Goal: Task Accomplishment & Management: Manage account settings

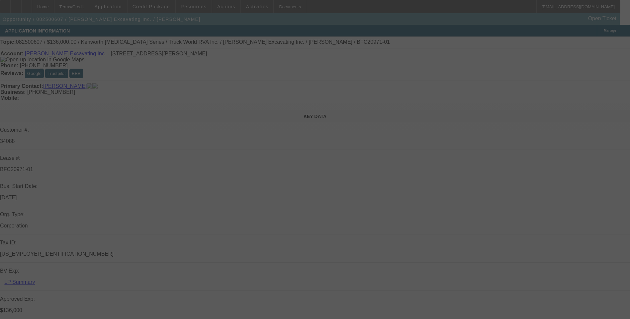
select select "0"
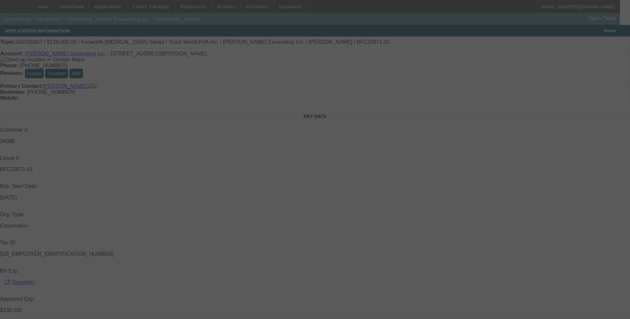
select select "0"
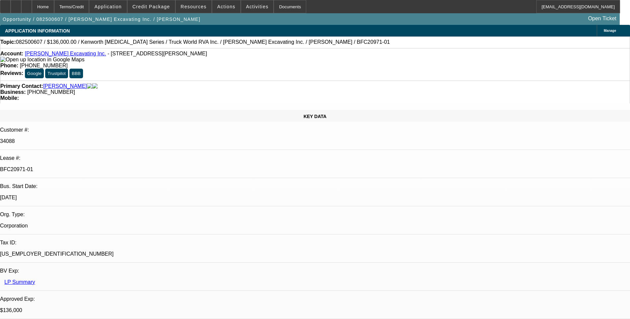
select select "1"
select select "6"
select select "1"
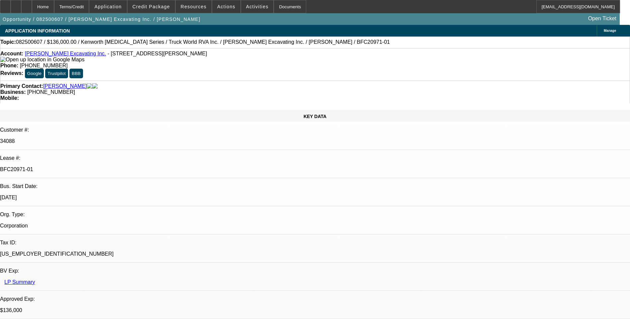
select select "6"
select select "1"
select select "6"
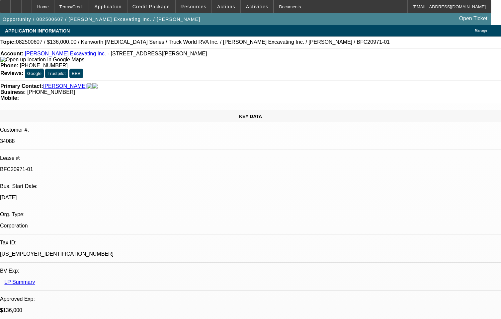
drag, startPoint x: 430, startPoint y: 238, endPoint x: 391, endPoint y: 236, distance: 38.9
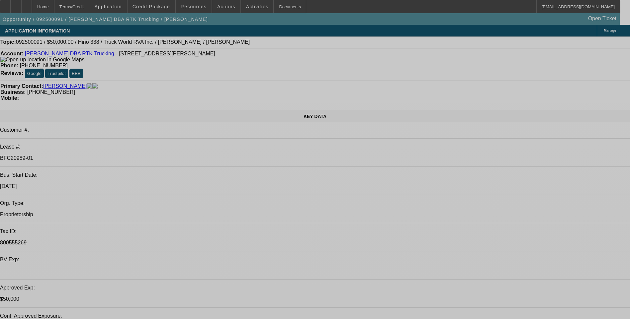
select select "0"
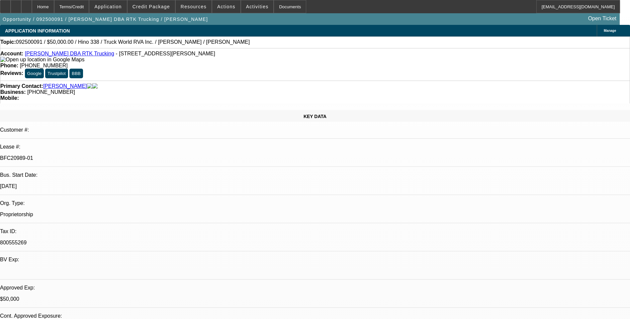
select select "0"
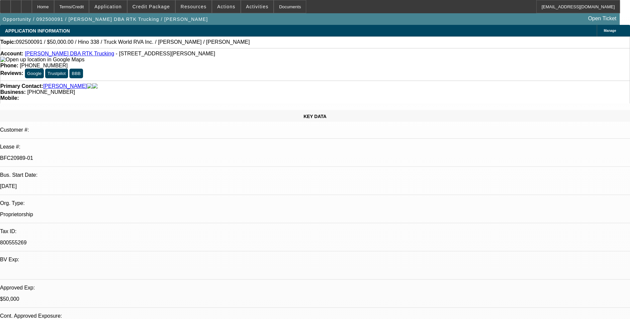
select select "0"
select select "1"
select select "6"
select select "1"
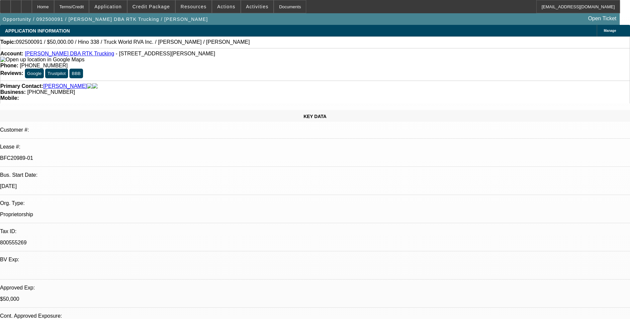
select select "1"
select select "6"
select select "1"
select select "6"
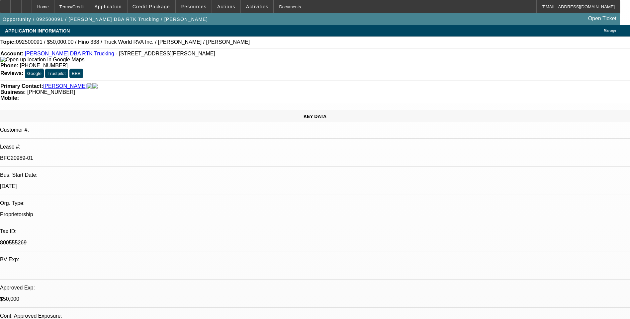
click at [252, 10] on span at bounding box center [257, 7] width 33 height 16
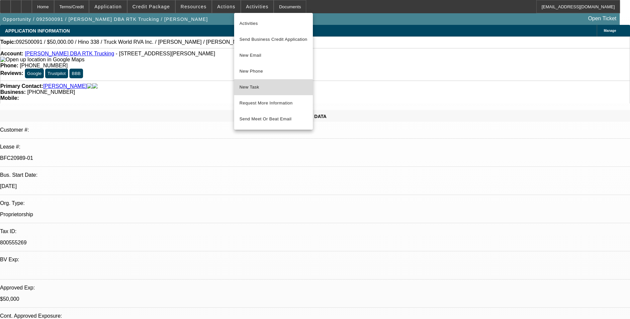
click at [271, 89] on span "New Task" at bounding box center [273, 87] width 68 height 8
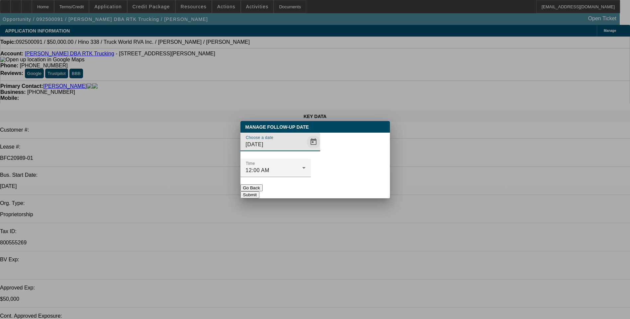
click at [306, 150] on span "Open calendar" at bounding box center [314, 142] width 16 height 16
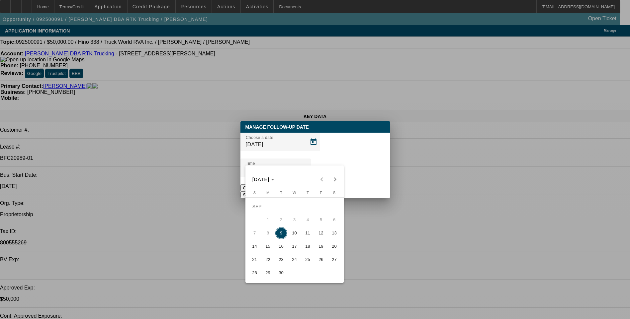
click at [294, 235] on span "10" at bounding box center [295, 233] width 12 height 12
type input "9/10/2025"
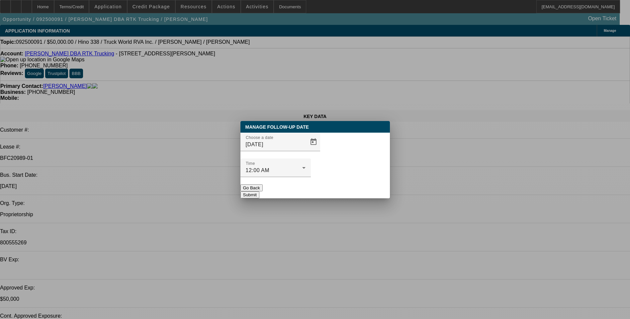
click at [259, 192] on button "Submit" at bounding box center [249, 195] width 19 height 7
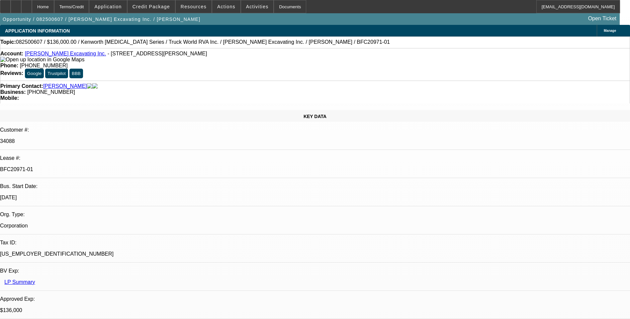
select select "0"
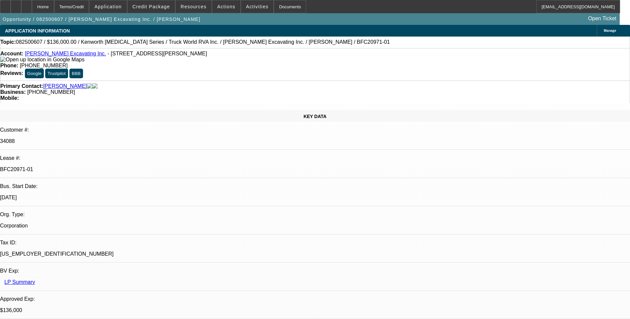
select select "0"
select select "1"
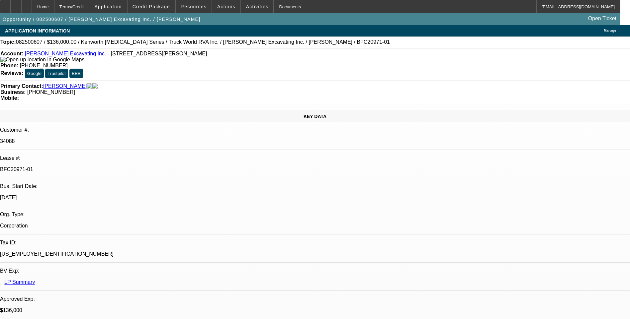
select select "1"
select select "6"
select select "1"
select select "6"
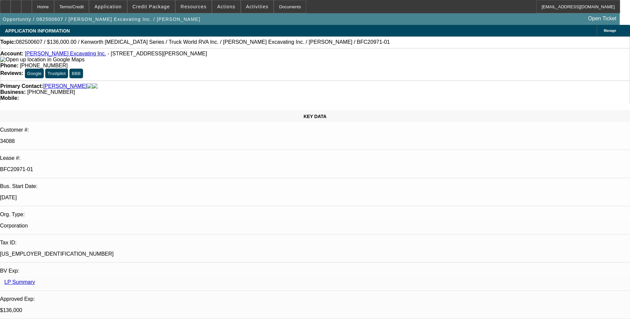
select select "1"
select select "6"
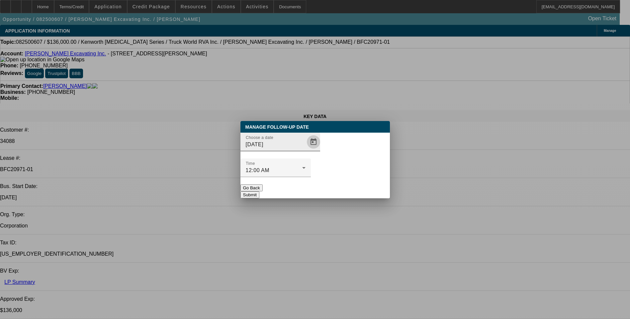
click at [306, 150] on span "Open calendar" at bounding box center [314, 142] width 16 height 16
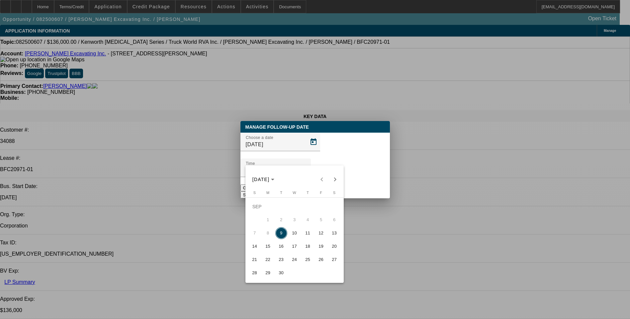
click at [293, 234] on span "10" at bounding box center [295, 233] width 12 height 12
type input "9/10/2025"
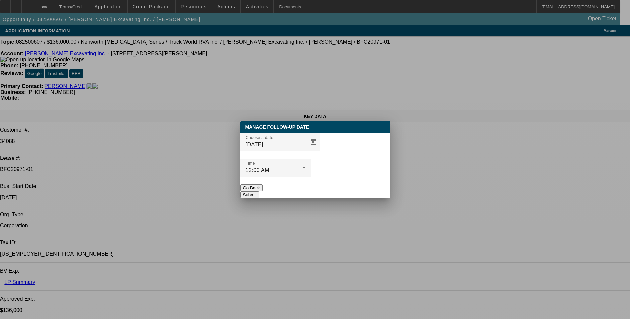
click at [259, 192] on button "Submit" at bounding box center [249, 195] width 19 height 7
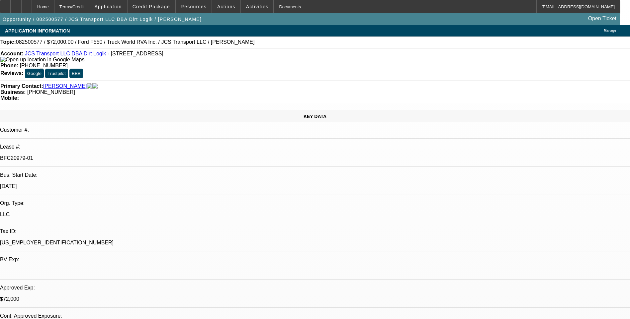
select select "0"
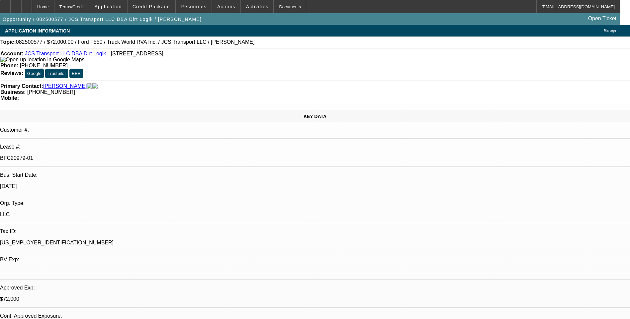
select select "0"
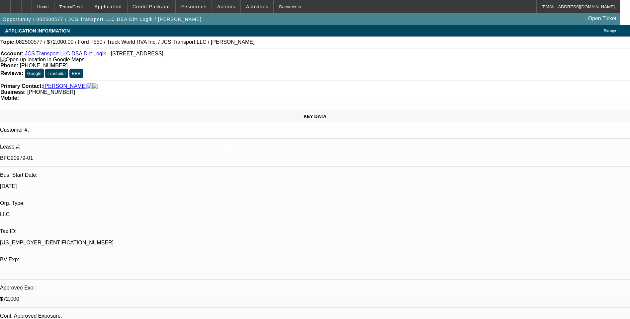
select select "0"
select select "1"
select select "6"
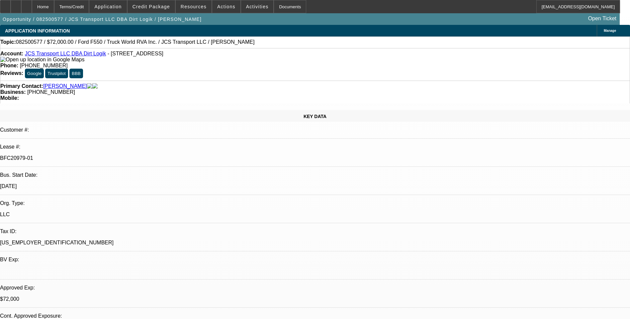
select select "1"
select select "6"
select select "1"
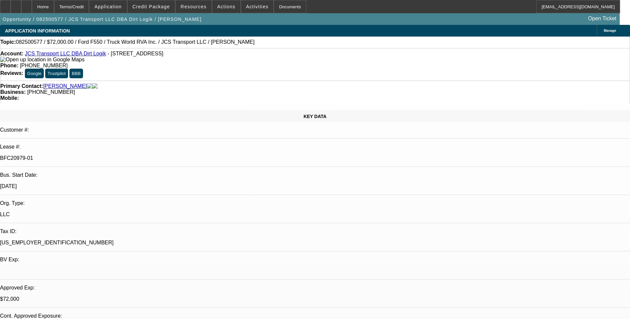
select select "6"
select select "1"
select select "6"
drag, startPoint x: 415, startPoint y: 81, endPoint x: 414, endPoint y: 67, distance: 14.3
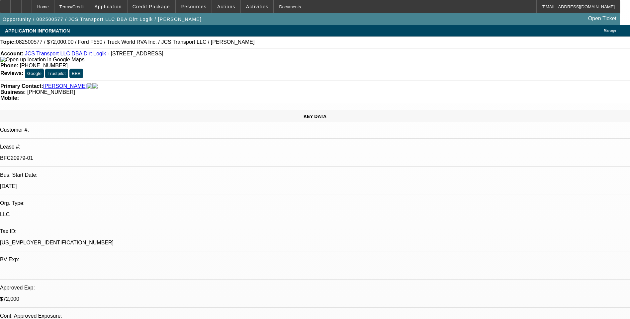
click at [414, 81] on div "Primary Contact: Samples, John Business: (606) 854-1005 Mobile:" at bounding box center [315, 92] width 630 height 23
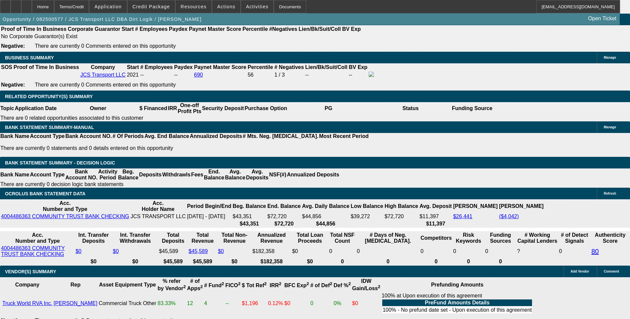
scroll to position [1063, 0]
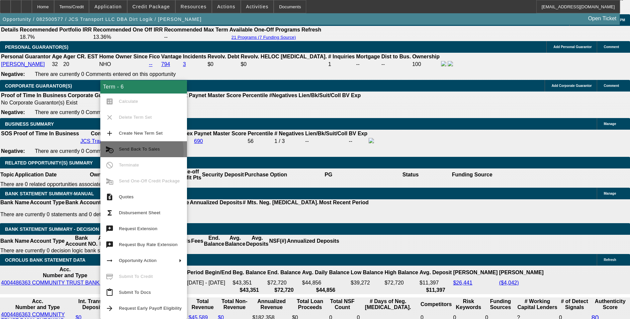
click at [130, 152] on span "Send Back To Sales" at bounding box center [150, 149] width 63 height 8
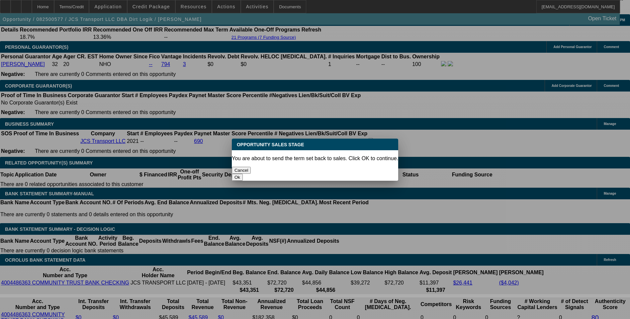
scroll to position [0, 0]
click at [243, 174] on button "Ok" at bounding box center [237, 177] width 11 height 7
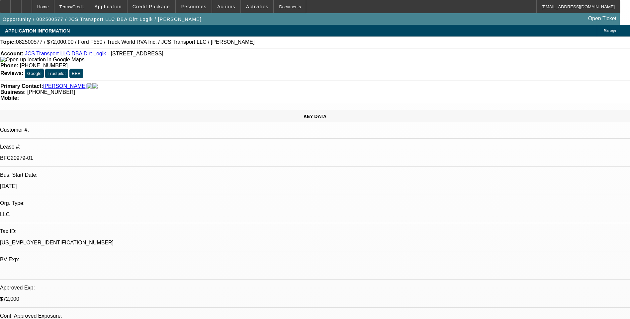
type textarea "A"
type textarea "Approval no longer valid"
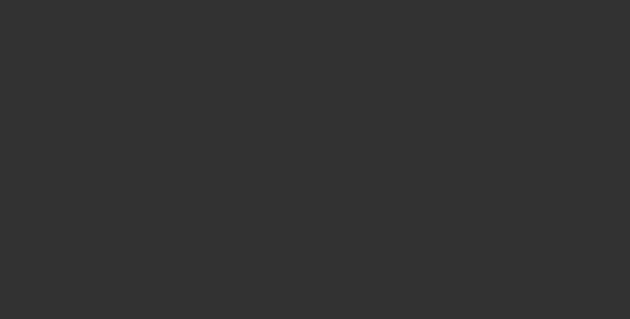
select select "0"
select select "6"
select select "0"
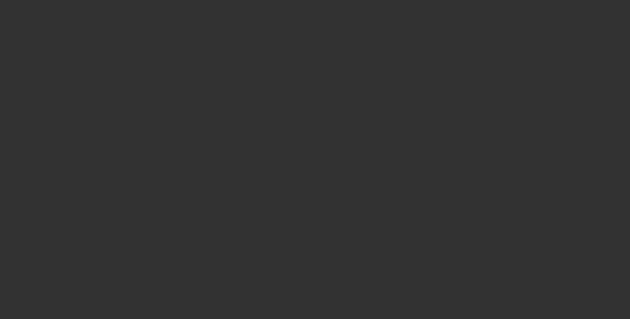
select select "0"
select select "6"
select select "0"
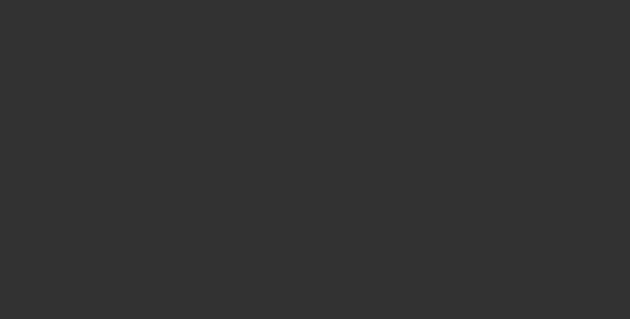
select select "0"
select select "6"
select select "0"
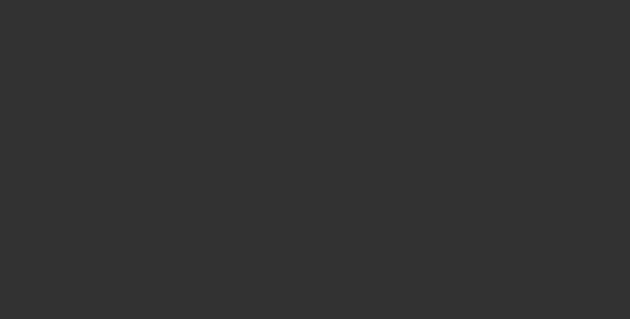
select select "6"
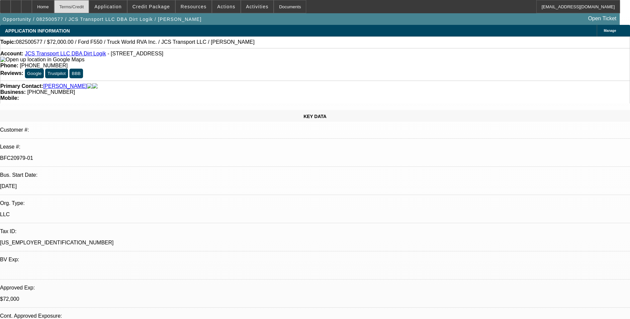
click at [85, 9] on div "Terms/Credit" at bounding box center [71, 6] width 35 height 13
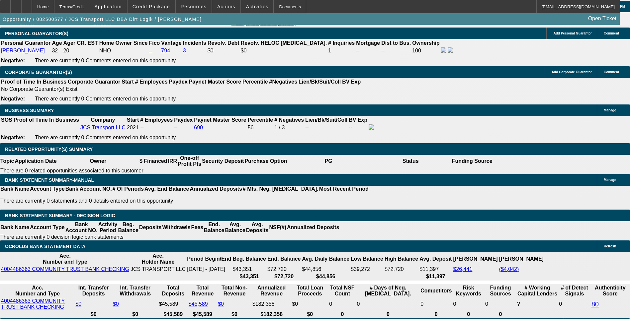
scroll to position [1043, 0]
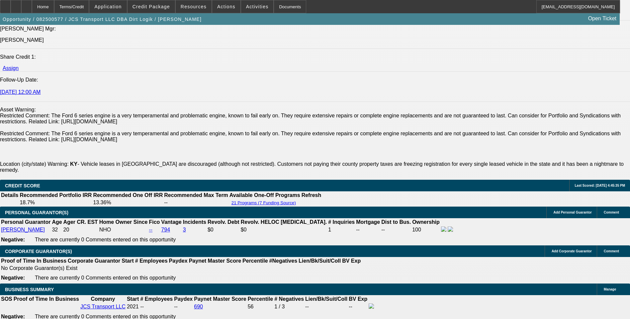
scroll to position [877, 0]
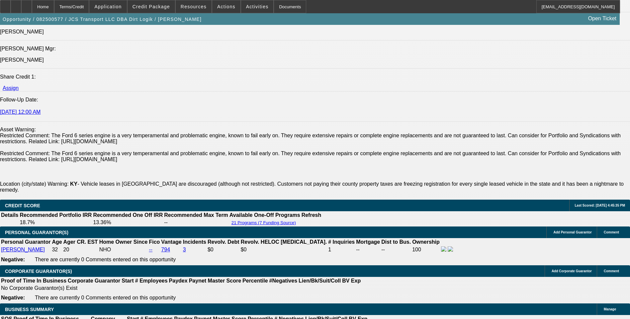
drag, startPoint x: 46, startPoint y: 115, endPoint x: 270, endPoint y: 118, distance: 223.5
drag, startPoint x: 270, startPoint y: 118, endPoint x: 243, endPoint y: 117, distance: 26.6
copy span "JCS Transport LLC DBA Dirt Logik, established in June 2021 and based in Cornett…"
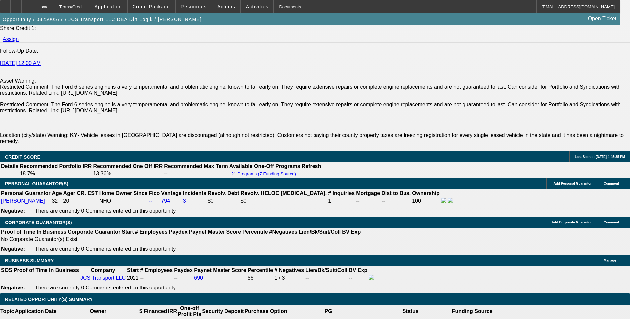
scroll to position [910, 0]
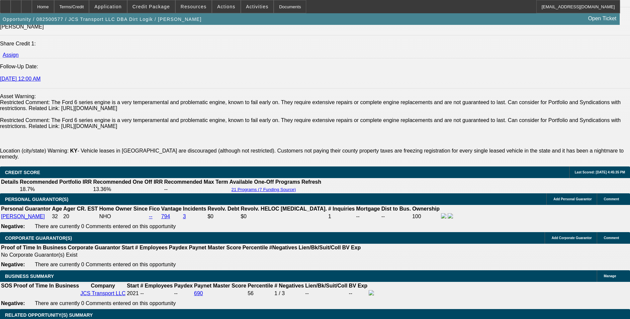
drag, startPoint x: 271, startPoint y: 82, endPoint x: 31, endPoint y: 89, distance: 240.8
drag, startPoint x: 31, startPoint y: 89, endPoint x: 27, endPoint y: 89, distance: 4.0
copy span "2019 Ford F-550 service truck with a Stellar 7621 crane from Truck World RVA In…"
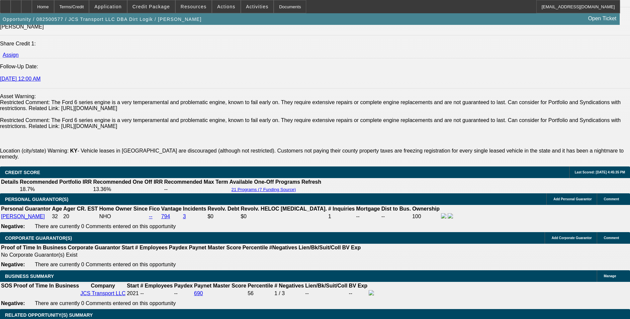
drag, startPoint x: 32, startPoint y: 89, endPoint x: 344, endPoint y: 90, distance: 312.5
drag, startPoint x: 344, startPoint y: 90, endPoint x: 292, endPoint y: 89, distance: 52.8
copy span "The company, led by guarantor John Samples (FICO 794), specializes in excavatio…"
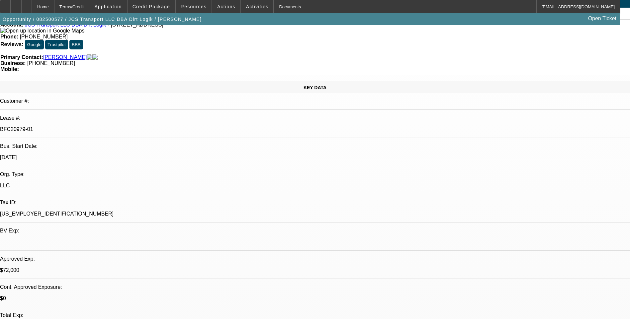
scroll to position [0, 0]
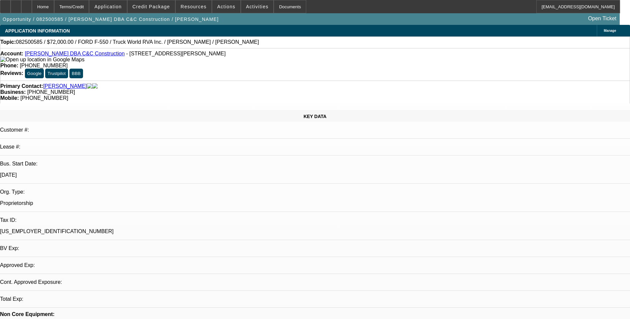
select select "0"
select select "1"
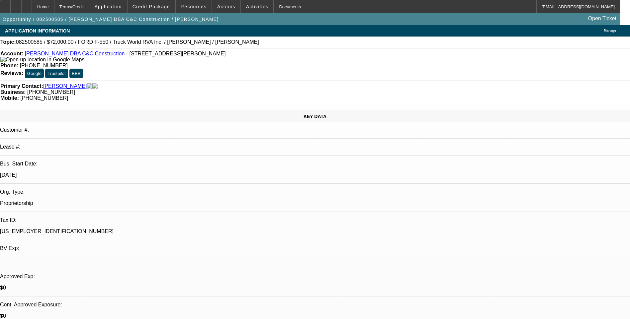
select select "6"
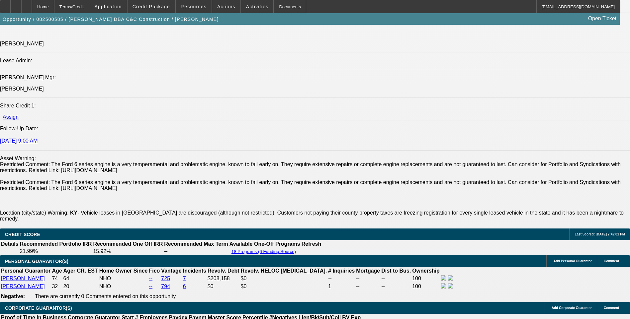
scroll to position [830, 0]
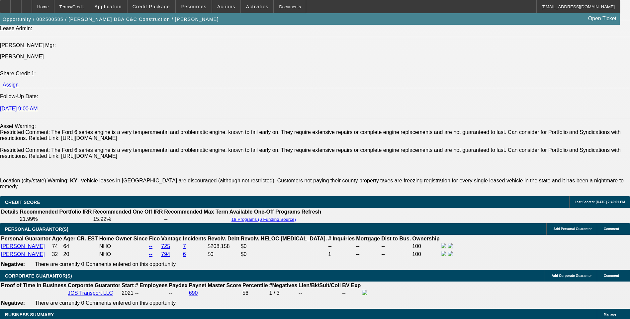
drag, startPoint x: 56, startPoint y: 206, endPoint x: 34, endPoint y: 188, distance: 28.4
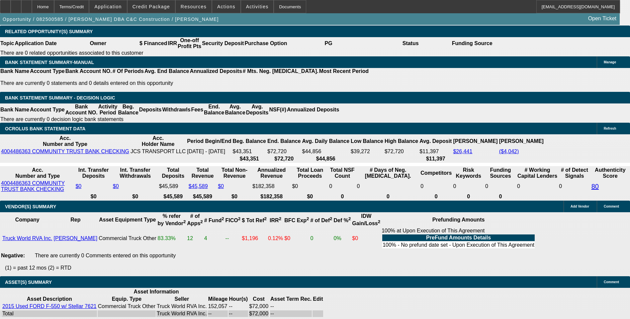
scroll to position [1096, 0]
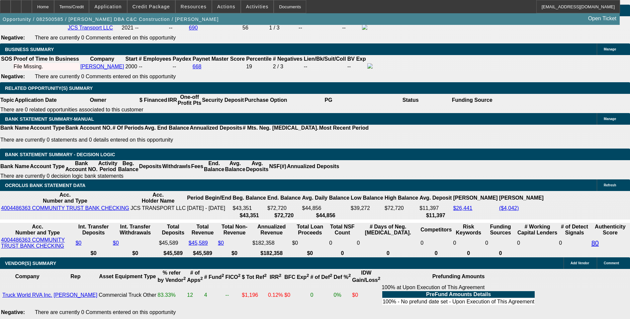
drag, startPoint x: 168, startPoint y: 87, endPoint x: 160, endPoint y: 48, distance: 39.7
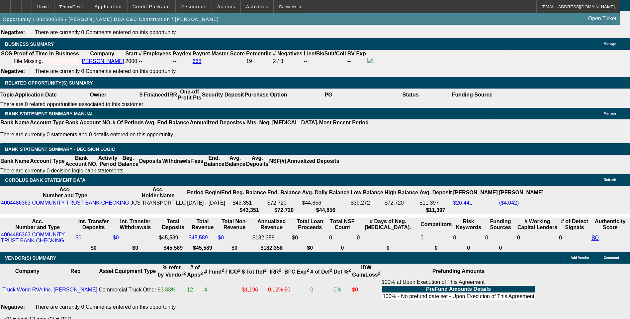
scroll to position [1063, 0]
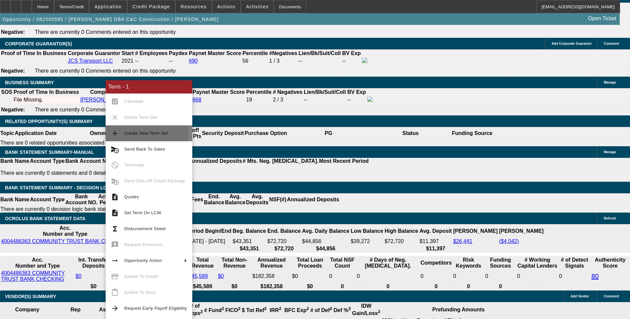
click at [134, 133] on span "Create New Term Set" at bounding box center [146, 133] width 44 height 5
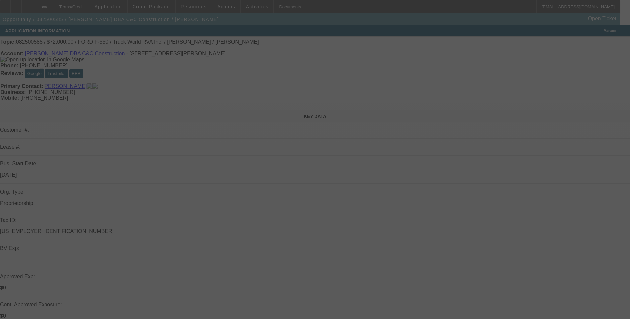
click at [94, 7] on div at bounding box center [315, 159] width 630 height 319
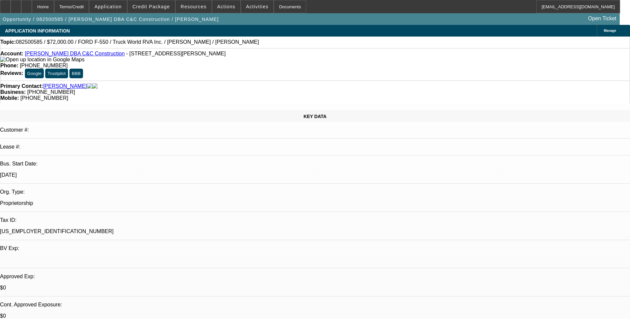
select select "0"
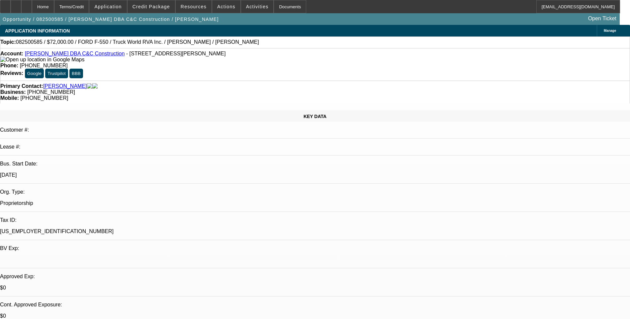
select select "0"
select select "1"
select select "6"
select select "1"
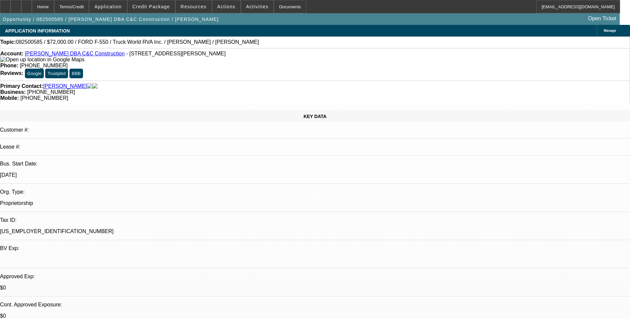
select select "1"
select select "6"
click at [89, 7] on div "Terms/Credit" at bounding box center [71, 6] width 35 height 13
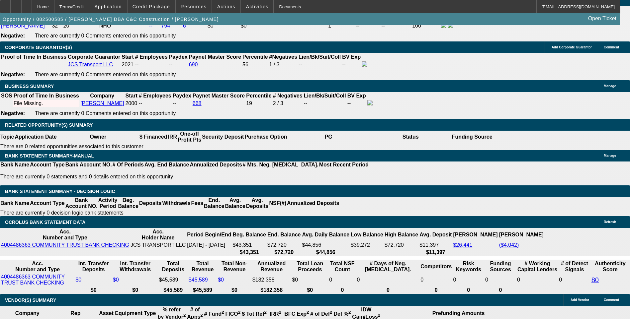
scroll to position [1092, 0]
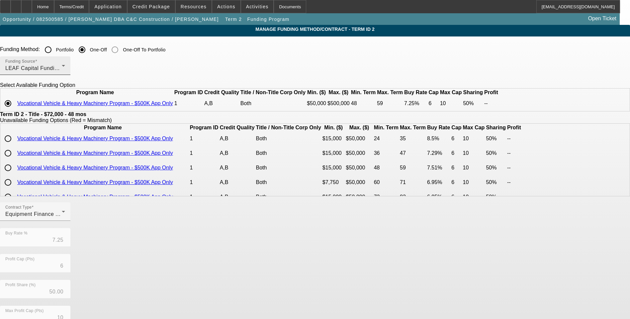
click at [62, 71] on div "LEAF Capital Funding, LLC" at bounding box center [33, 68] width 56 height 8
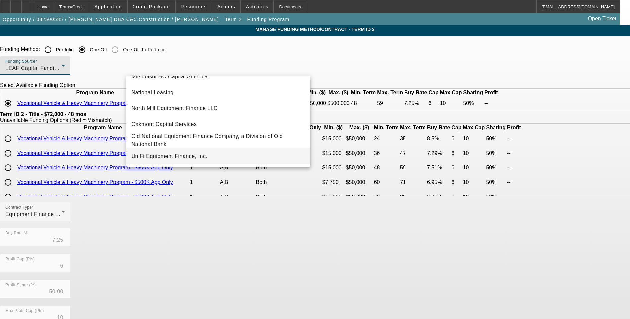
scroll to position [188, 0]
click at [182, 158] on span "UniFi Equipment Finance, Inc." at bounding box center [170, 156] width 76 height 8
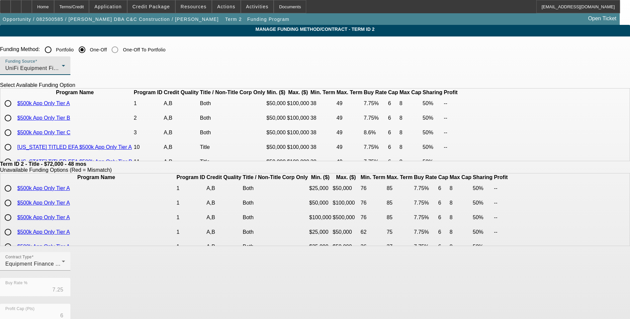
click at [15, 110] on input "radio" at bounding box center [7, 103] width 13 height 13
radio input "true"
type input "7.75"
type input "8"
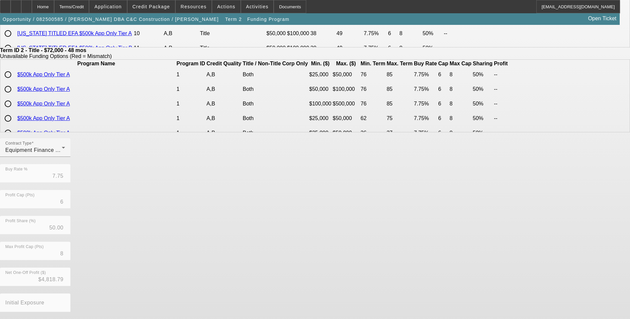
scroll to position [140, 0]
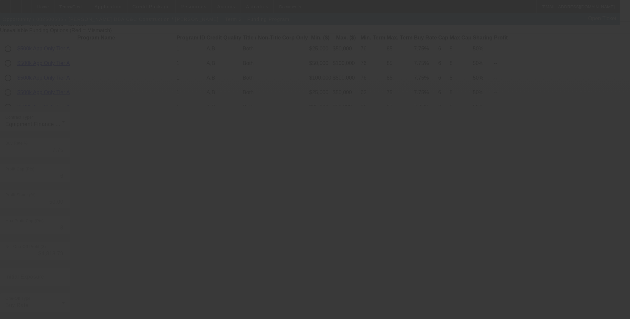
type input "7.25"
type input "10"
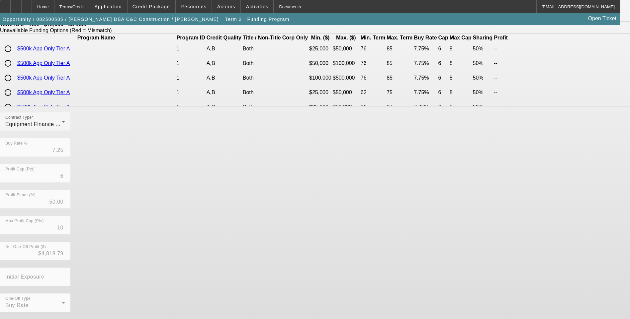
scroll to position [0, 0]
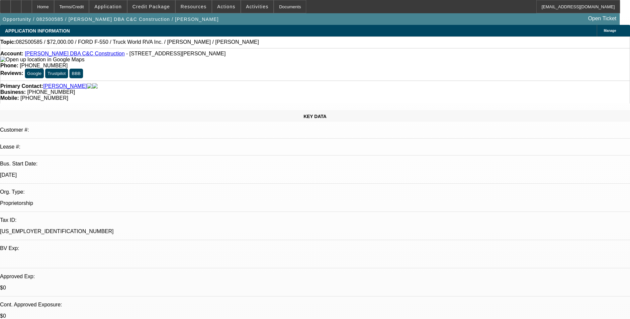
select select "0"
select select "6"
select select "0"
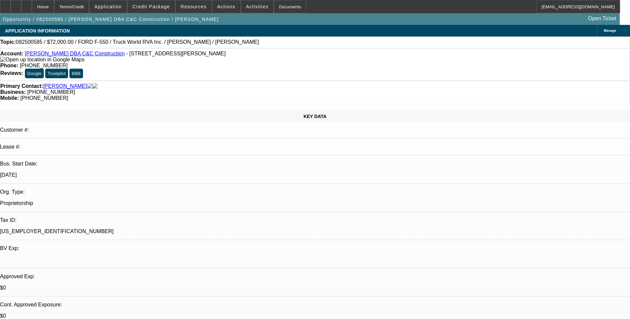
select select "0"
select select "6"
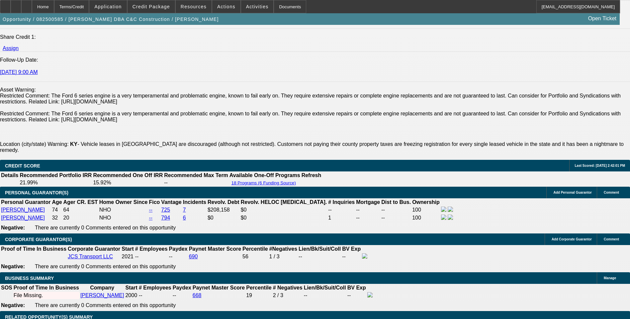
scroll to position [863, 0]
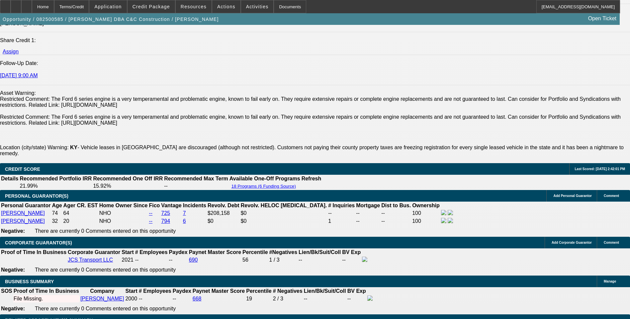
drag, startPoint x: 181, startPoint y: 154, endPoint x: 176, endPoint y: 155, distance: 4.7
drag, startPoint x: 176, startPoint y: 155, endPoint x: 117, endPoint y: 163, distance: 60.0
drag, startPoint x: 134, startPoint y: 153, endPoint x: 350, endPoint y: 152, distance: 215.5
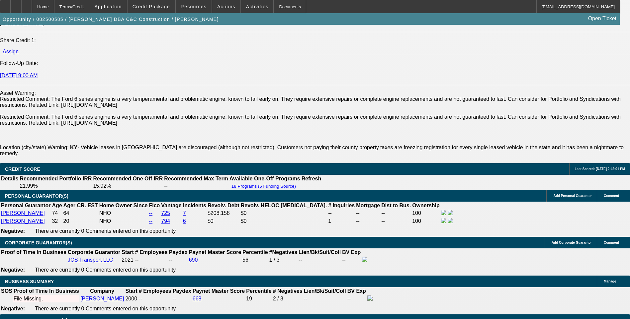
drag, startPoint x: 350, startPoint y: 152, endPoint x: 339, endPoint y: 152, distance: 11.0
drag, startPoint x: 352, startPoint y: 151, endPoint x: 134, endPoint y: 150, distance: 217.5
drag, startPoint x: 134, startPoint y: 150, endPoint x: 151, endPoint y: 153, distance: 17.1
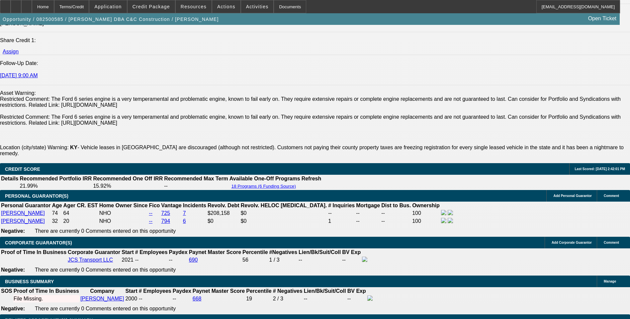
copy span "C&C Construction is a well established construction company that specializes in…"
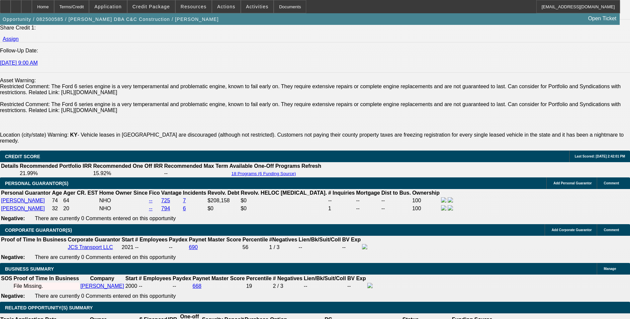
scroll to position [897, 0]
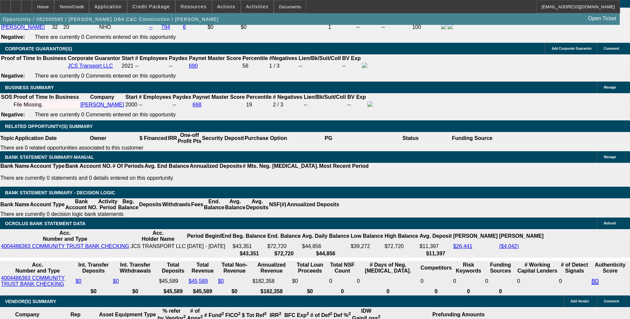
scroll to position [1096, 0]
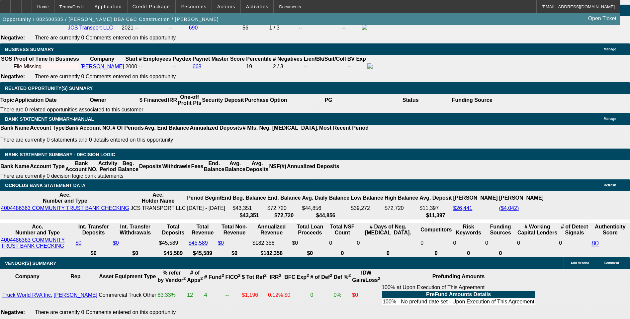
drag, startPoint x: 255, startPoint y: 155, endPoint x: 208, endPoint y: 111, distance: 64.4
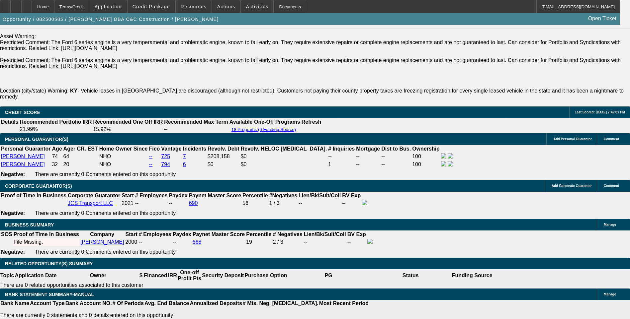
scroll to position [863, 0]
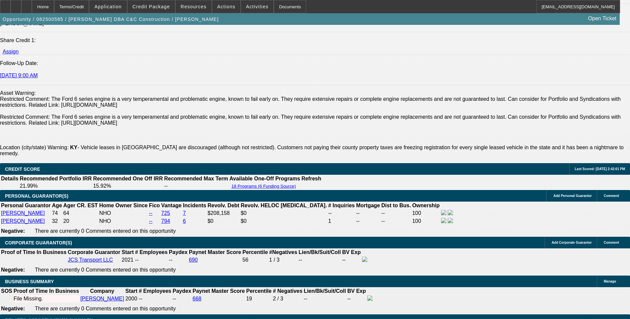
click at [27, 4] on icon at bounding box center [27, 4] width 0 height 0
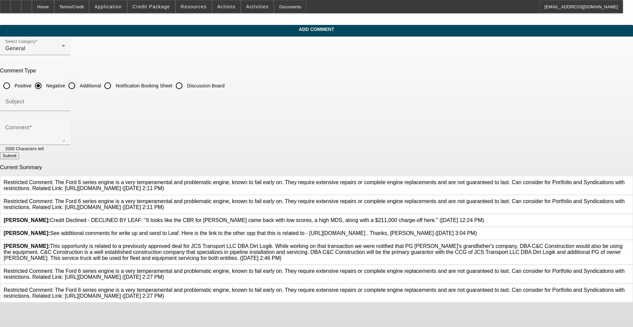
click at [78, 82] on input "Additional" at bounding box center [71, 85] width 13 height 13
radio input "true"
click at [65, 125] on div "Comment" at bounding box center [35, 131] width 60 height 27
click at [65, 134] on textarea "Comment" at bounding box center [35, 134] width 60 height 16
paste textarea "JCS Transport LLC DBA Dirt Logik, established in June 2021 and based in Cornett…"
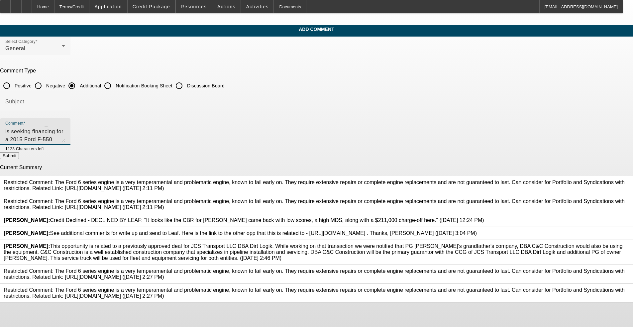
scroll to position [48, 0]
type textarea "JCS Transport LLC DBA Dirt Logik, established in June 2021 and based in Cornett…"
click at [19, 156] on button "Submit" at bounding box center [9, 155] width 19 height 7
radio input "true"
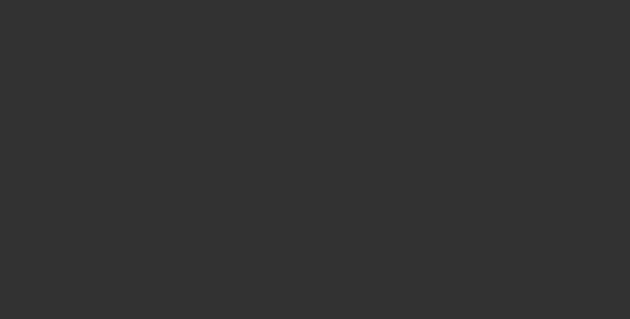
select select "0"
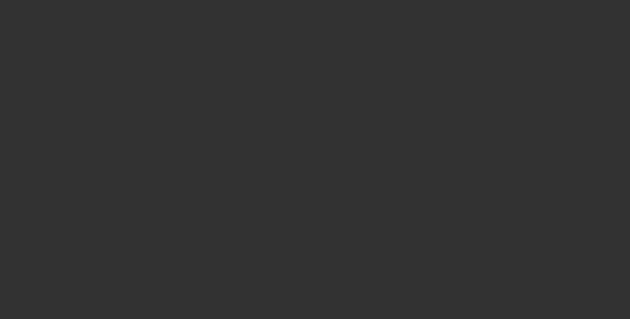
select select "0"
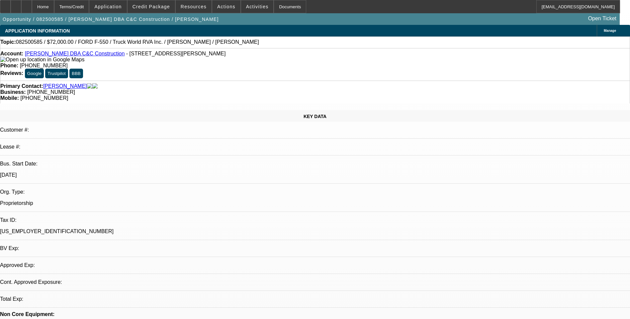
select select "1"
select select "6"
select select "1"
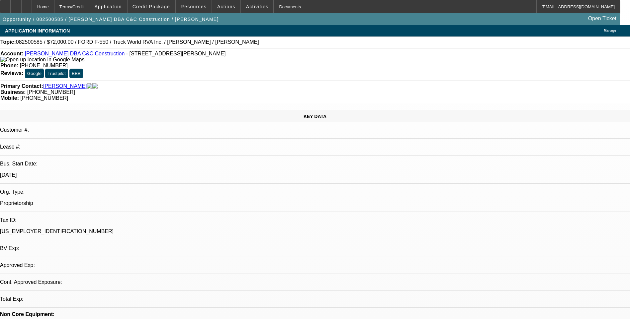
select select "6"
click at [87, 9] on div "Terms/Credit" at bounding box center [71, 6] width 35 height 13
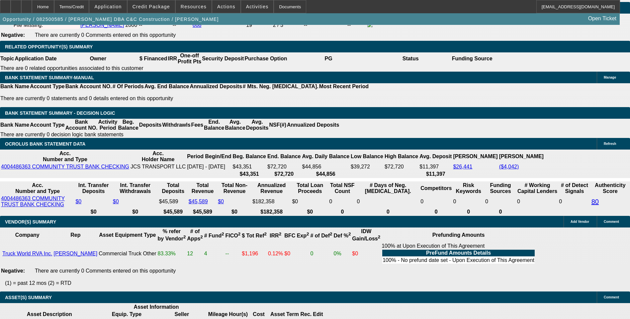
scroll to position [1122, 0]
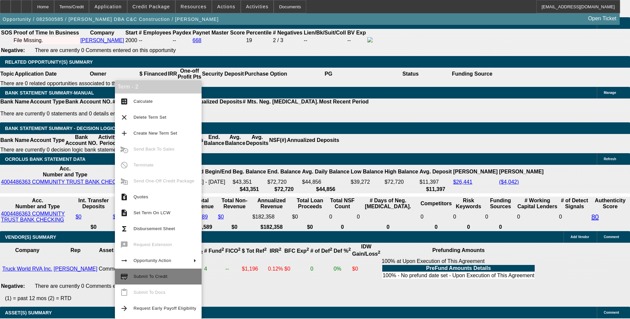
click at [154, 279] on span "Submit To Credit" at bounding box center [150, 276] width 34 height 5
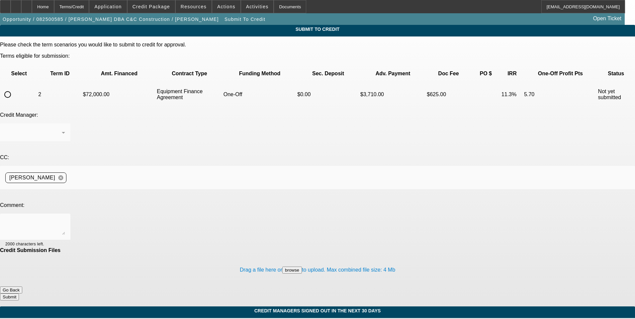
click at [14, 88] on input "radio" at bounding box center [7, 94] width 13 height 13
radio input "true"
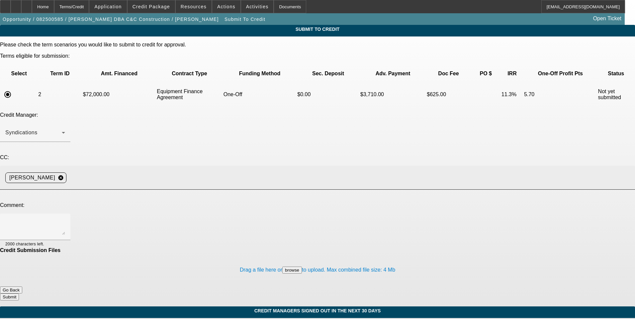
click at [160, 171] on input at bounding box center [348, 177] width 558 height 13
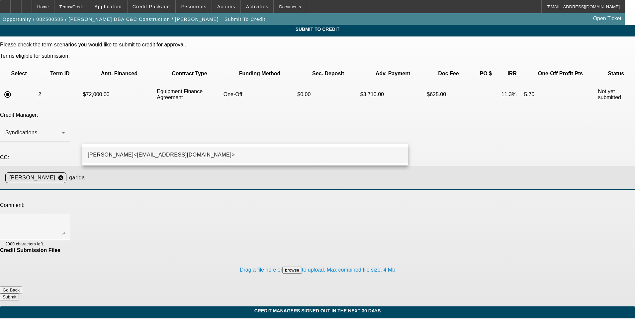
type input "garida"
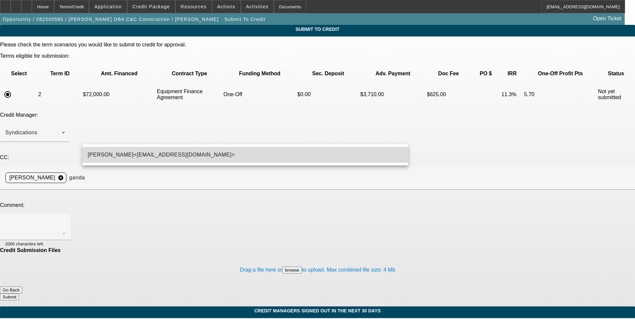
click at [139, 152] on span "George Arida<GArida@beaconfunding.com>" at bounding box center [161, 155] width 147 height 8
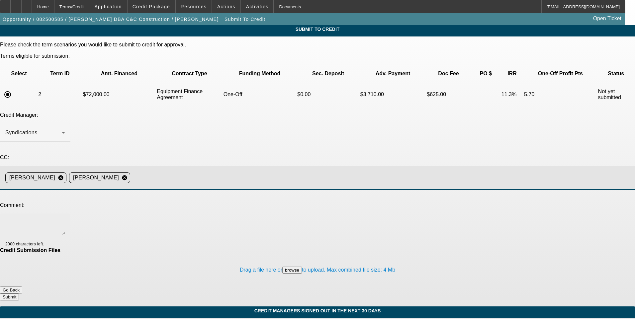
click at [65, 219] on textarea at bounding box center [35, 227] width 60 height 16
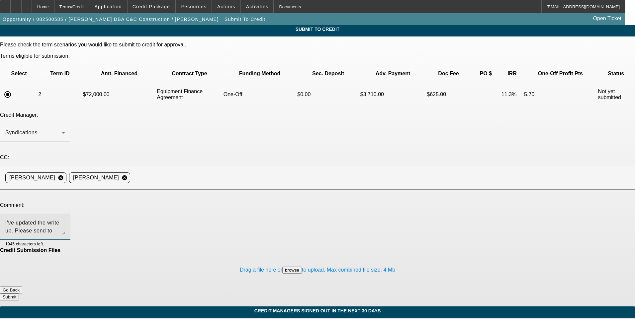
type textarea "I've updated the write up. Please send to Unifi. Thanks"
click at [19, 294] on button "Submit" at bounding box center [9, 297] width 19 height 7
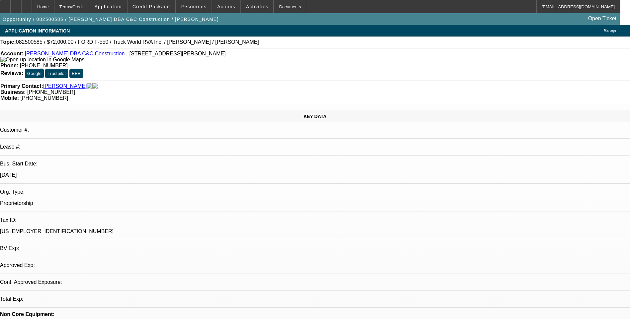
select select "0"
select select "6"
select select "0"
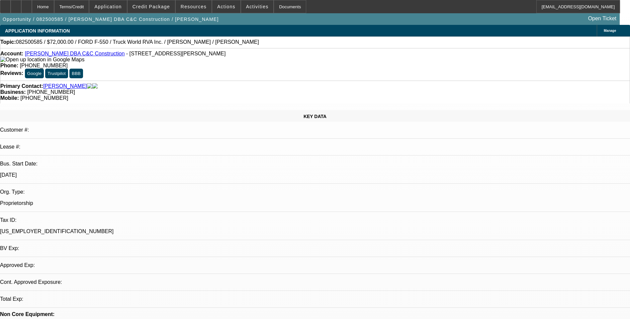
select select "0"
select select "6"
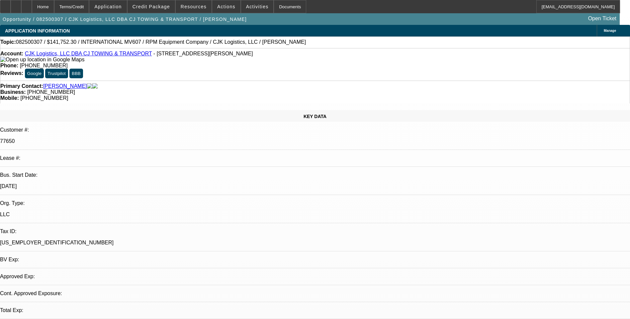
select select "0"
select select "1"
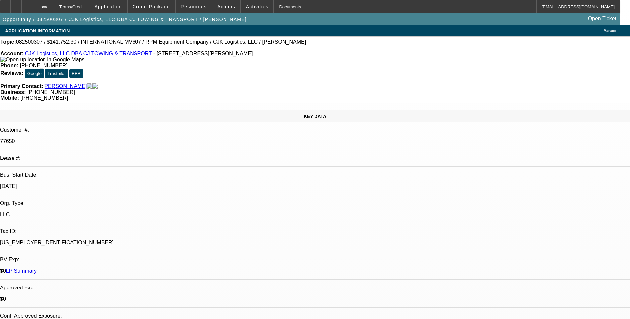
select select "6"
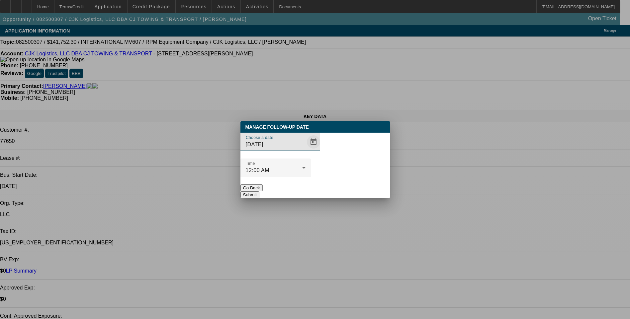
click at [306, 150] on span "Open calendar" at bounding box center [314, 142] width 16 height 16
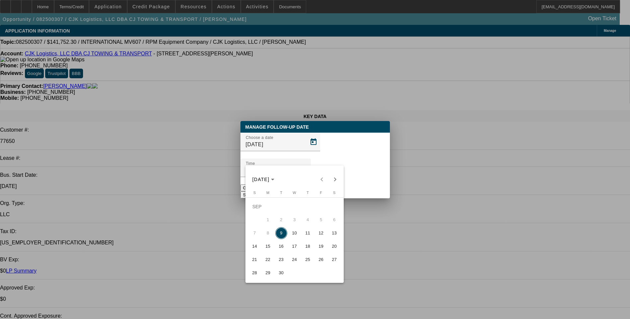
click at [281, 247] on span "16" at bounding box center [281, 247] width 12 height 12
type input "[DATE]"
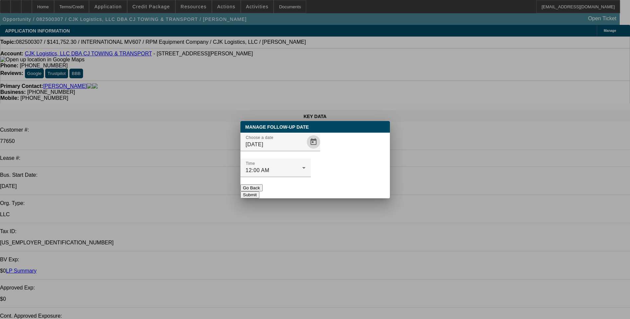
click at [259, 192] on button "Submit" at bounding box center [249, 195] width 19 height 7
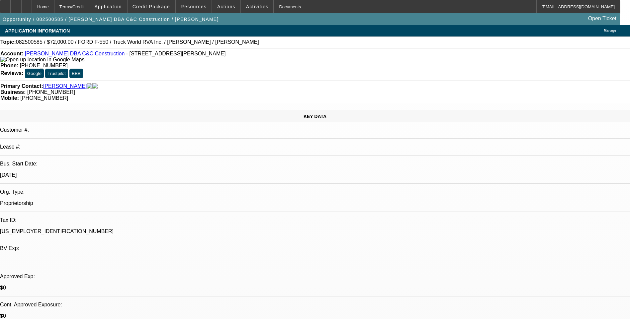
select select "0"
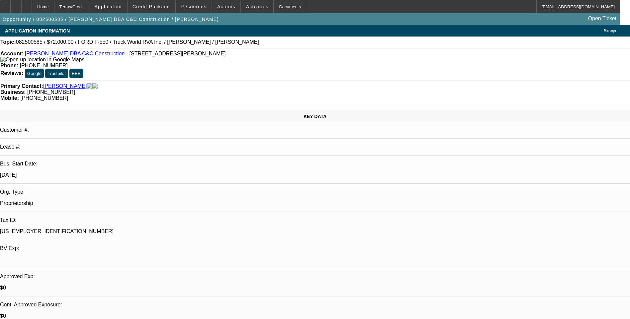
select select "0"
select select "1"
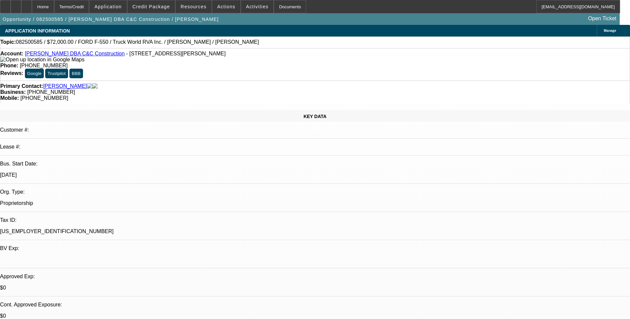
select select "1"
select select "6"
select select "1"
select select "6"
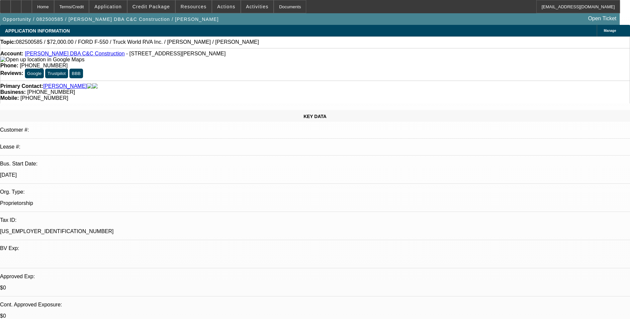
select select "1"
select select "6"
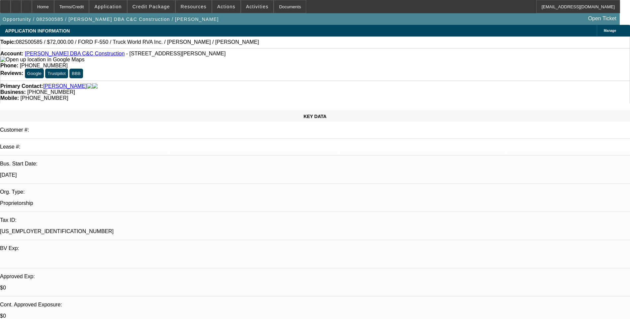
click at [415, 48] on div "Topic: 082500585 / $72,000.00 / FORD F-550 / Truck World RVA Inc. / Michael E. …" at bounding box center [315, 43] width 630 height 12
click at [415, 71] on div "Account: Michael E. Cornett DBA C&C Construction - 1163 Little Leatherwood Cree…" at bounding box center [315, 64] width 630 height 33
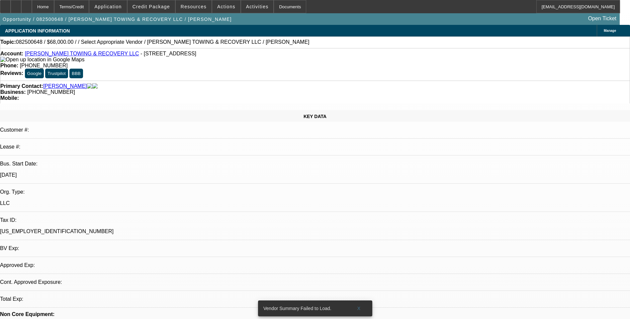
select select "0.15"
select select "2"
select select "0.1"
select select "1"
select select "2"
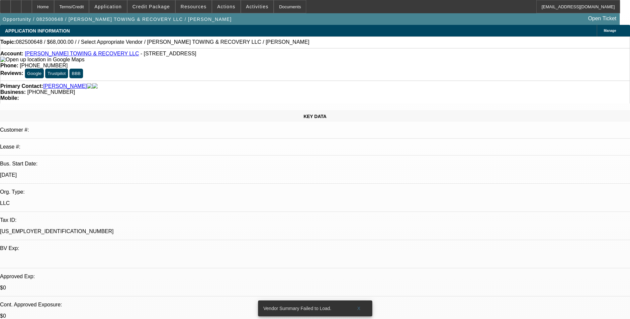
select select "4"
click at [27, 4] on icon at bounding box center [27, 4] width 0 height 0
select select "0.15"
select select "2"
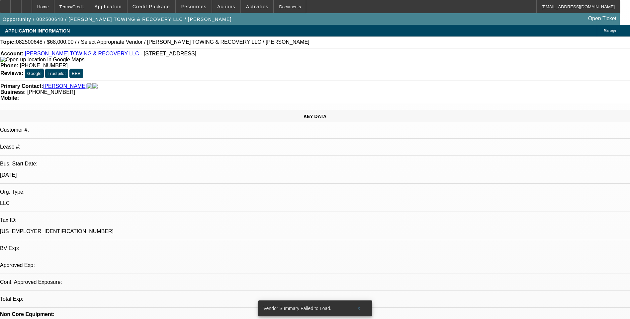
select select "0.1"
select select "1"
select select "2"
select select "4"
click at [360, 306] on span "X" at bounding box center [359, 308] width 4 height 5
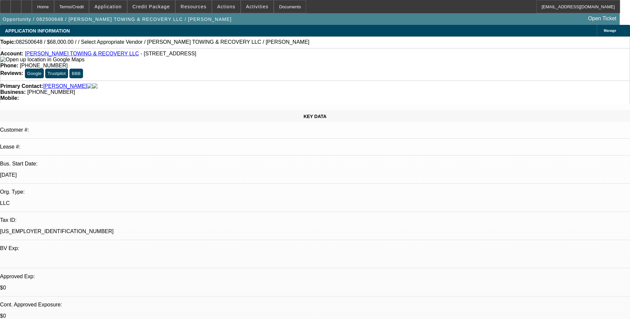
click at [156, 59] on div "Account: RODGERS TOWING & RECOVERY LLC - 412 Skylark Dr, Winchester, KY 40391" at bounding box center [314, 57] width 629 height 12
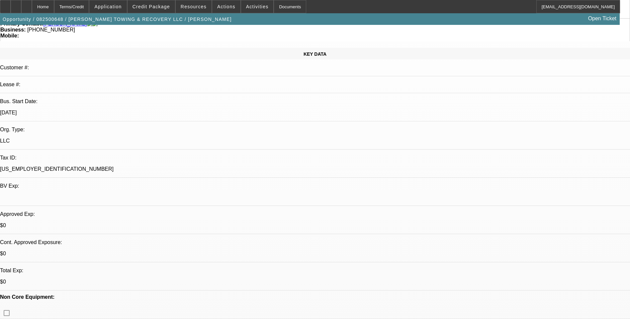
scroll to position [66, 0]
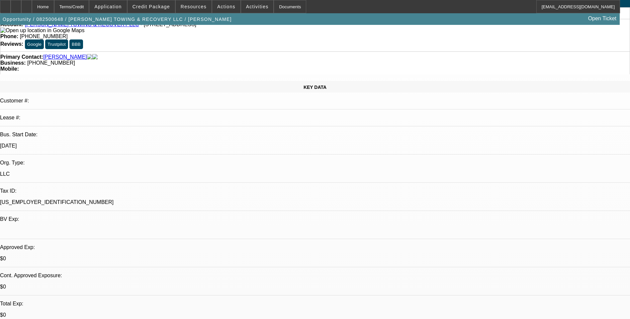
scroll to position [0, 0]
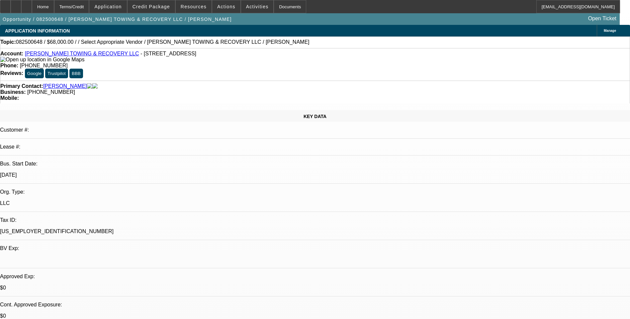
select select "0"
select select "2"
select select "0.1"
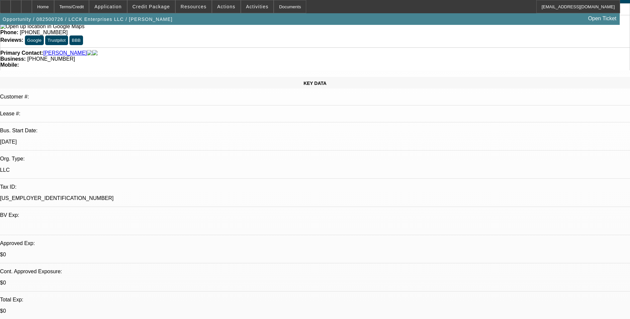
select select "1"
select select "2"
select select "4"
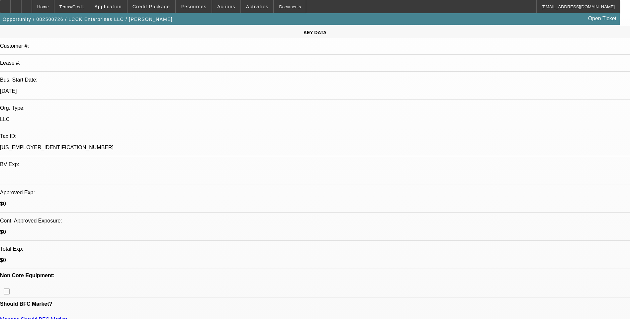
scroll to position [100, 0]
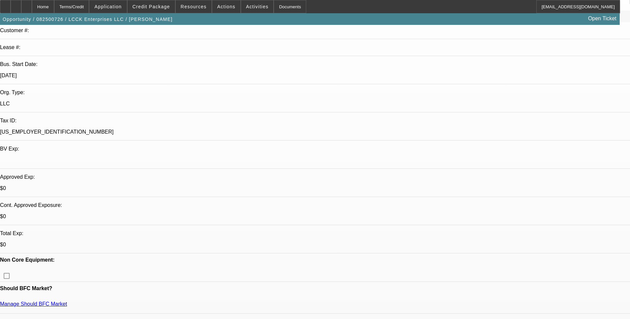
drag, startPoint x: 427, startPoint y: 174, endPoint x: 565, endPoint y: 172, distance: 138.2
drag, startPoint x: 565, startPoint y: 172, endPoint x: 542, endPoint y: 173, distance: 23.6
copy div "https://www.machinerytrader.com/email/view-page/1147099"
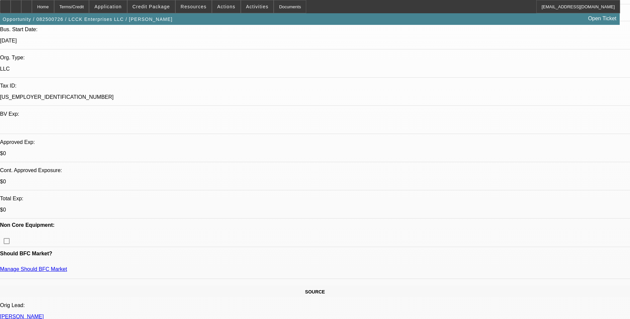
scroll to position [0, 0]
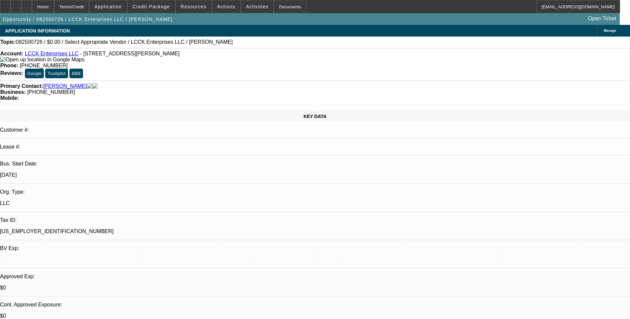
click at [89, 5] on div "Terms/Credit" at bounding box center [71, 6] width 35 height 13
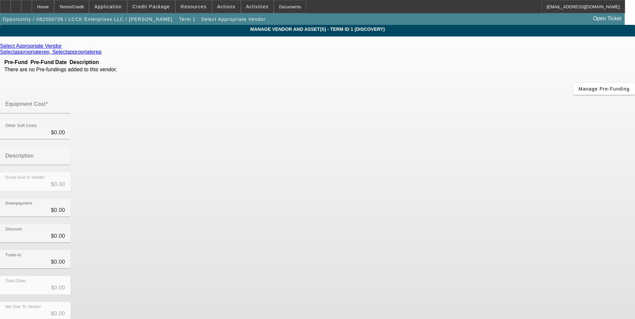
click at [63, 47] on icon at bounding box center [63, 46] width 0 height 6
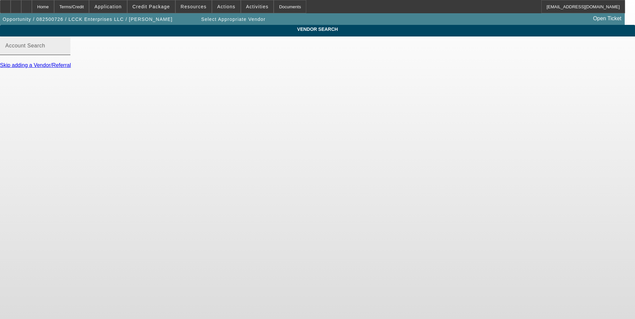
click at [65, 52] on input "Account Search" at bounding box center [35, 48] width 60 height 8
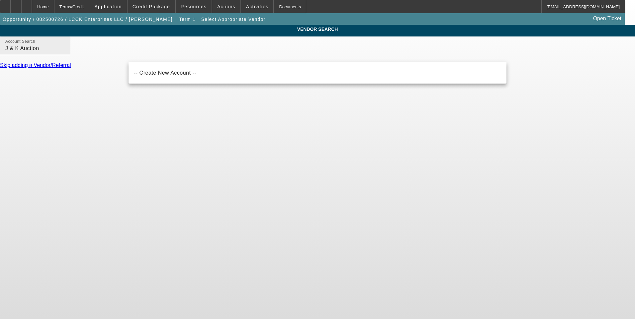
click at [65, 52] on input "J & K Auction" at bounding box center [35, 48] width 60 height 8
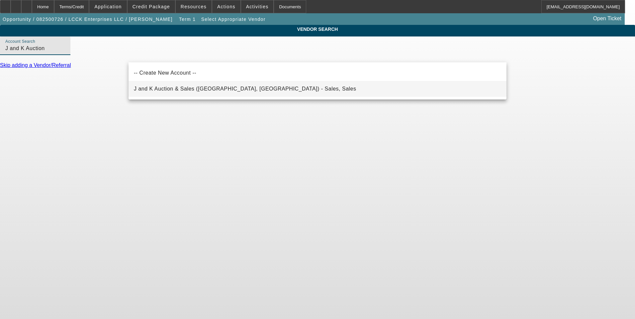
click at [187, 93] on mat-option "J and K Auction & Sales (Flint, TX) - Sales, Sales" at bounding box center [318, 89] width 378 height 16
type input "J and K Auction & Sales (Flint, TX) - Sales, Sales"
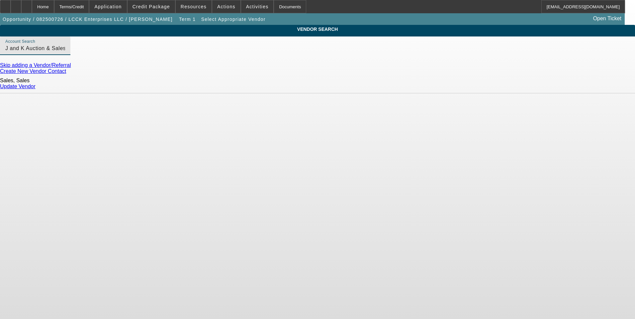
click at [36, 85] on link "Update Vendor" at bounding box center [18, 87] width 36 height 6
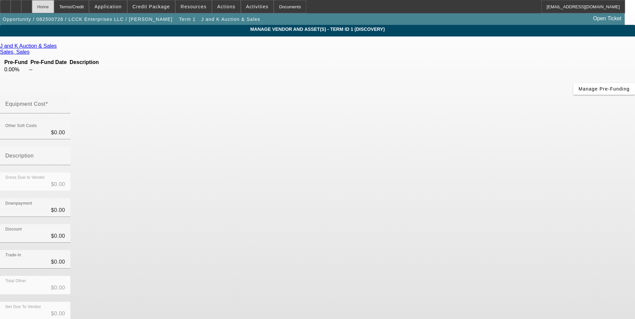
click at [54, 6] on div "Home" at bounding box center [43, 6] width 22 height 13
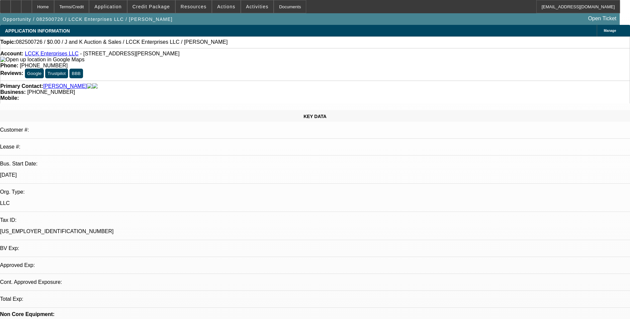
select select "0"
select select "2"
select select "0.1"
select select "4"
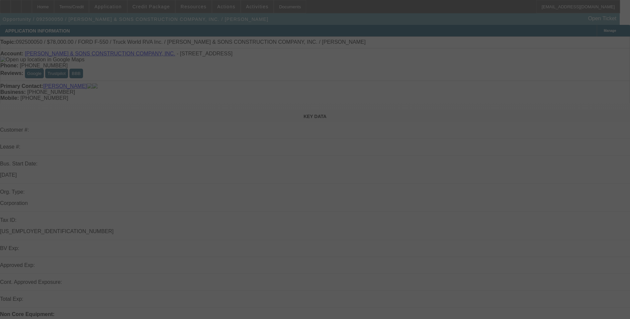
select select "0"
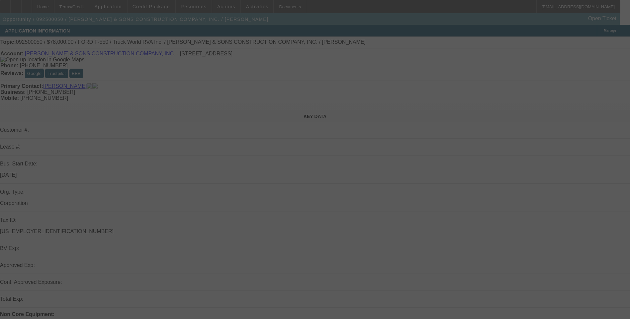
select select "0"
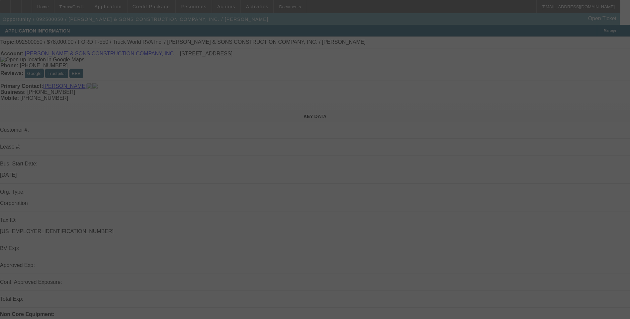
select select "0"
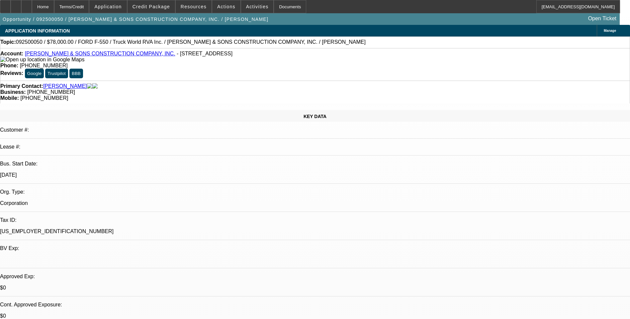
select select "1"
select select "6"
select select "1"
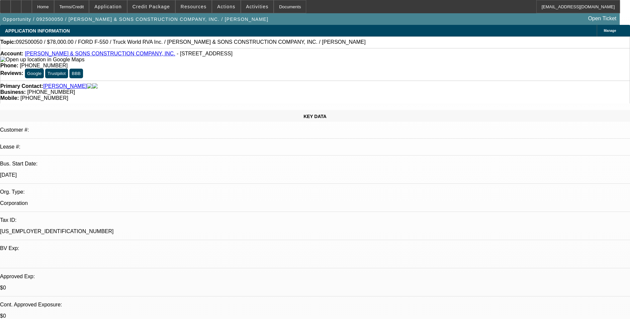
select select "6"
select select "1"
select select "6"
select select "1"
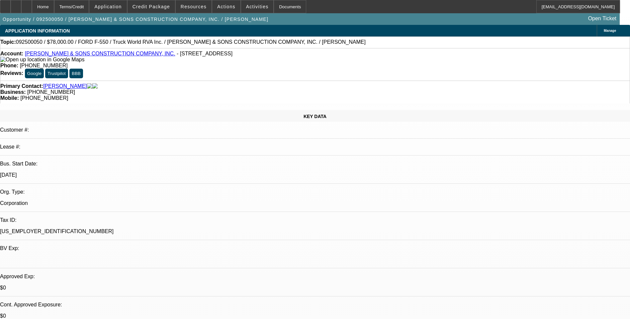
select select "1"
select select "6"
drag, startPoint x: 156, startPoint y: 5, endPoint x: 160, endPoint y: 10, distance: 6.5
click at [156, 5] on span "Credit Package" at bounding box center [151, 6] width 38 height 5
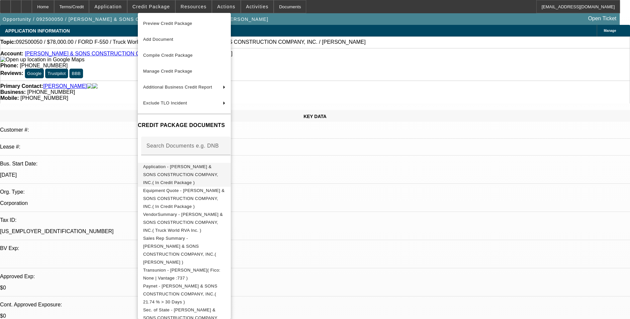
click at [188, 169] on span "Application - RITENOUR & SONS CONSTRUCTION COMPANY, INC.( In Credit Package )" at bounding box center [184, 175] width 82 height 24
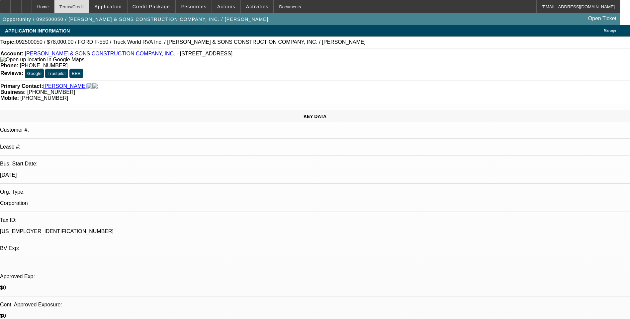
drag, startPoint x: 93, startPoint y: 2, endPoint x: 92, endPoint y: 5, distance: 4.0
click at [89, 2] on div "Terms/Credit" at bounding box center [71, 6] width 35 height 13
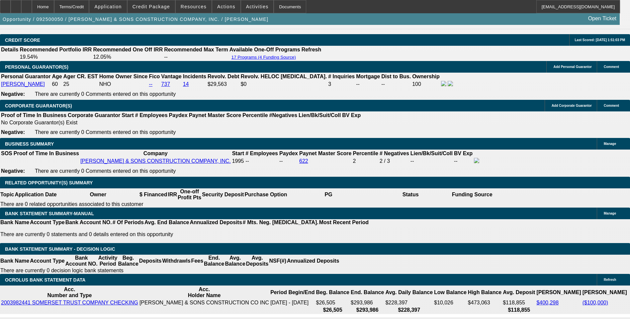
scroll to position [941, 0]
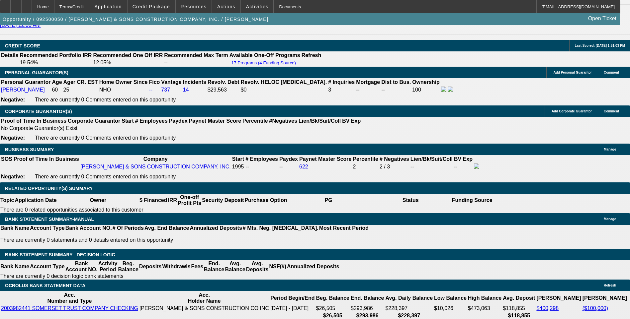
drag, startPoint x: 491, startPoint y: 64, endPoint x: 472, endPoint y: 61, distance: 19.9
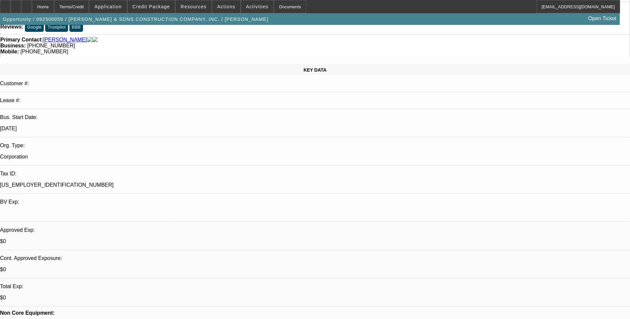
scroll to position [0, 0]
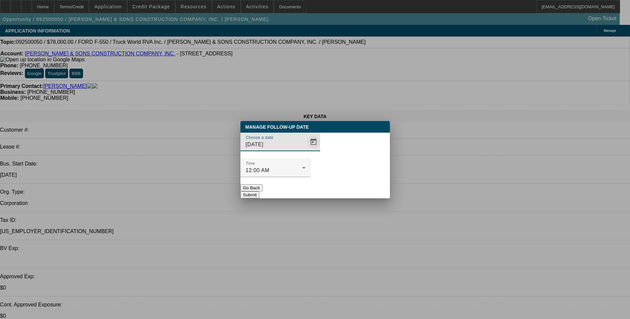
click at [306, 150] on span "Open calendar" at bounding box center [314, 142] width 16 height 16
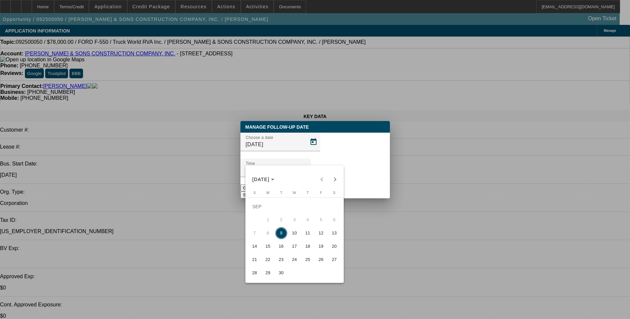
click at [295, 237] on span "10" at bounding box center [295, 233] width 12 height 12
type input "9/10/2025"
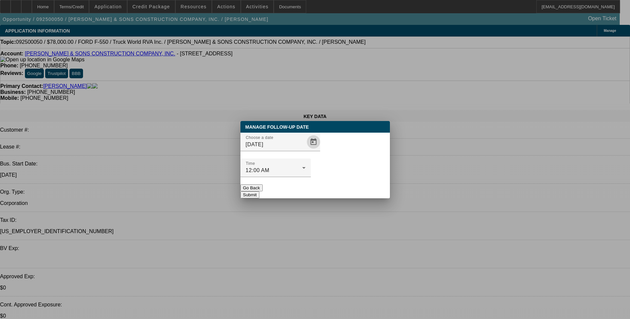
click at [259, 192] on button "Submit" at bounding box center [249, 195] width 19 height 7
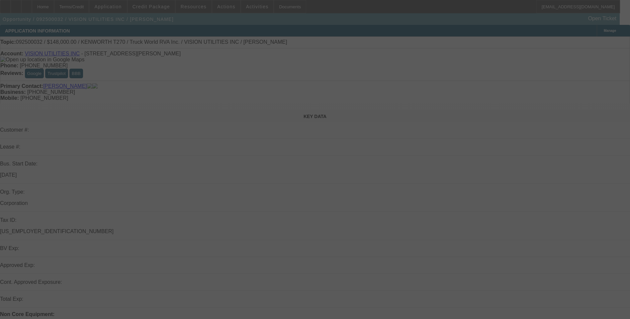
select select "0"
select select "0.1"
select select "0"
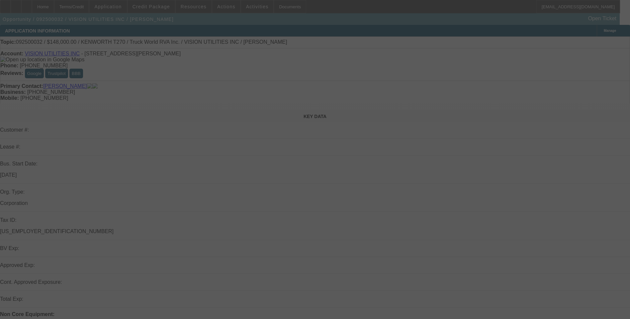
select select "0"
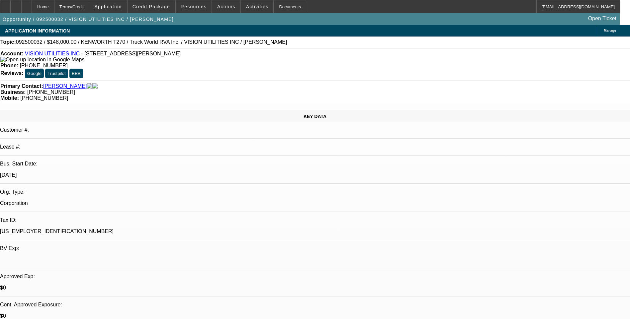
select select "1"
select select "6"
select select "1"
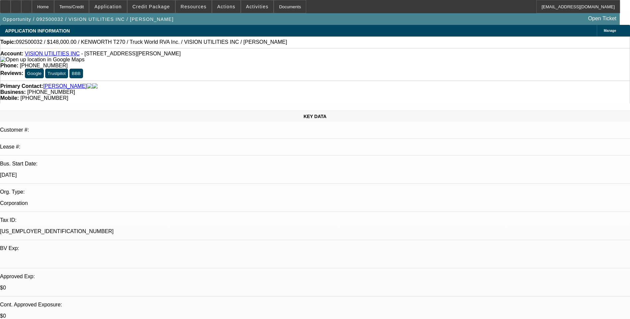
select select "6"
select select "1"
select select "6"
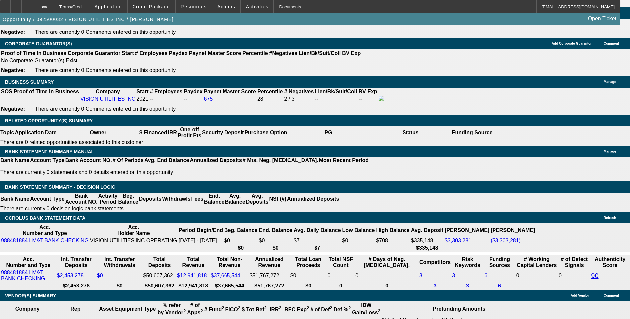
scroll to position [963, 0]
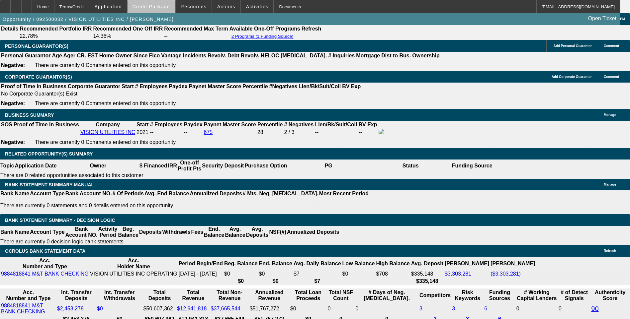
click at [169, 6] on span "Credit Package" at bounding box center [151, 6] width 38 height 5
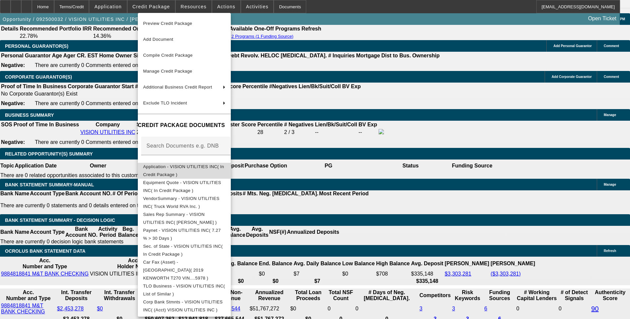
click at [209, 168] on span "Application - VISION UTILITIES INC( In Credit Package )" at bounding box center [183, 170] width 81 height 13
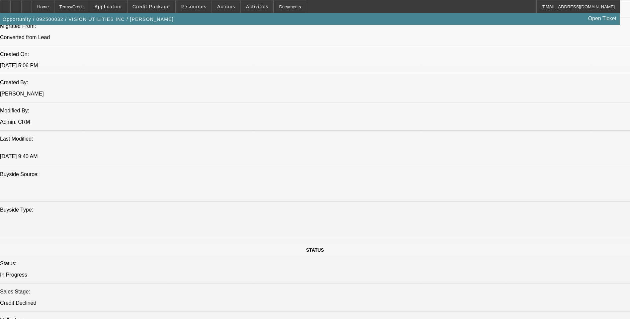
scroll to position [498, 0]
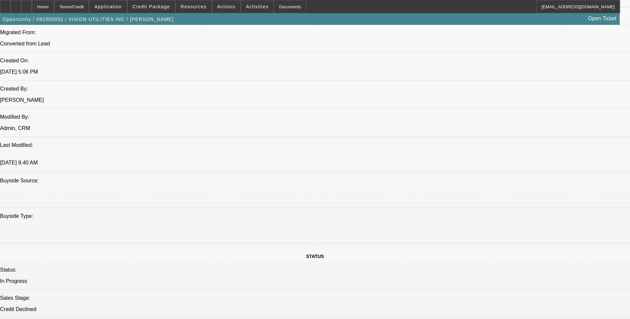
drag, startPoint x: 388, startPoint y: 138, endPoint x: 324, endPoint y: 132, distance: 64.3
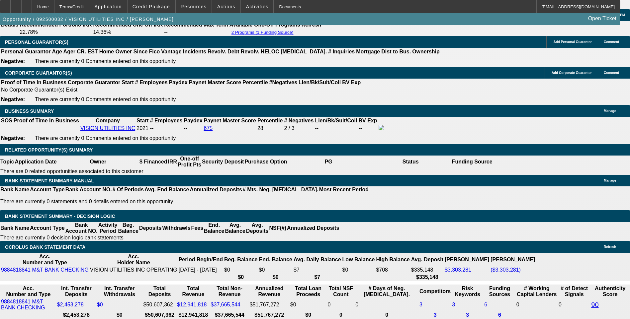
scroll to position [963, 0]
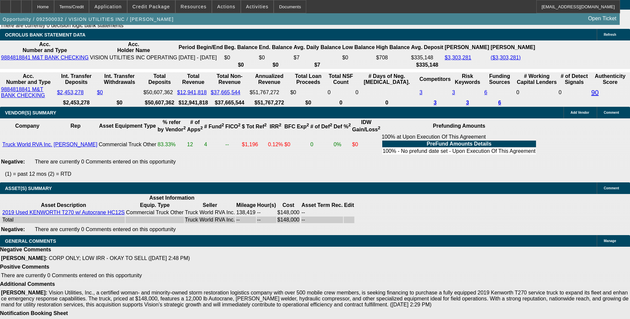
drag, startPoint x: 385, startPoint y: 162, endPoint x: 371, endPoint y: 154, distance: 16.1
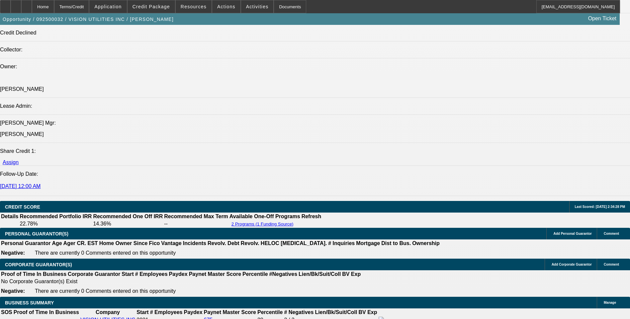
scroll to position [715, 0]
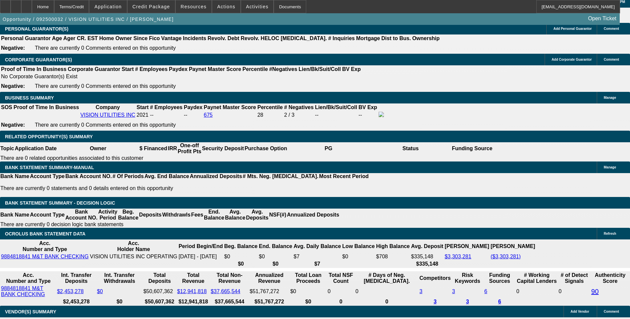
scroll to position [274, 0]
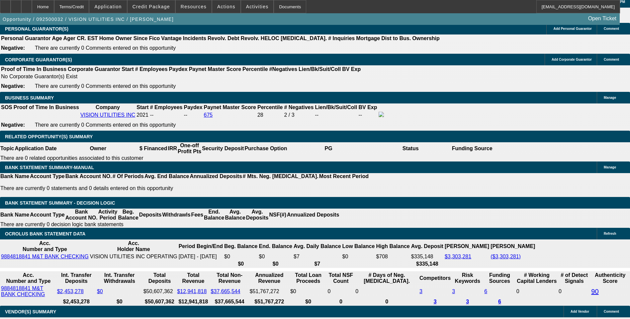
scroll to position [0, 0]
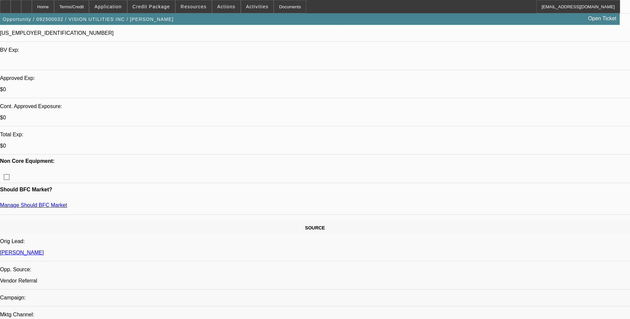
scroll to position [183, 0]
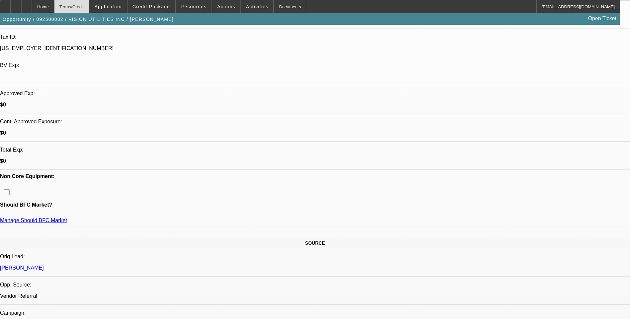
click at [89, 6] on div "Terms/Credit" at bounding box center [71, 6] width 35 height 13
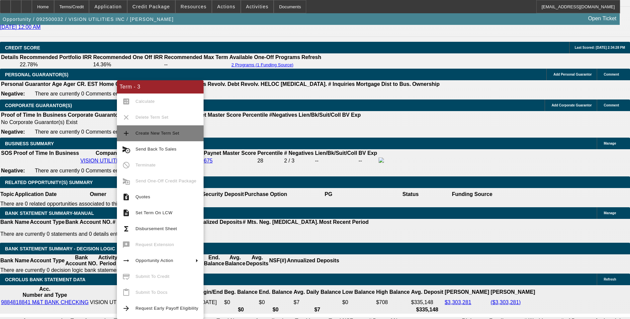
click at [158, 139] on button "add Create New Term Set" at bounding box center [160, 134] width 87 height 16
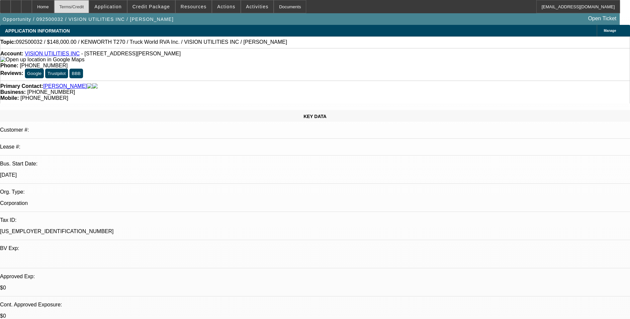
select select "0"
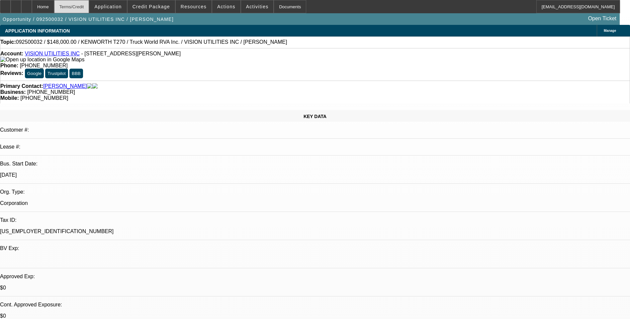
select select "0"
select select "0.1"
select select "0"
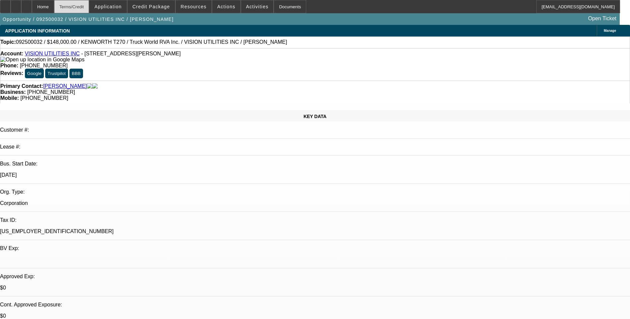
select select "0"
select select "1"
select select "6"
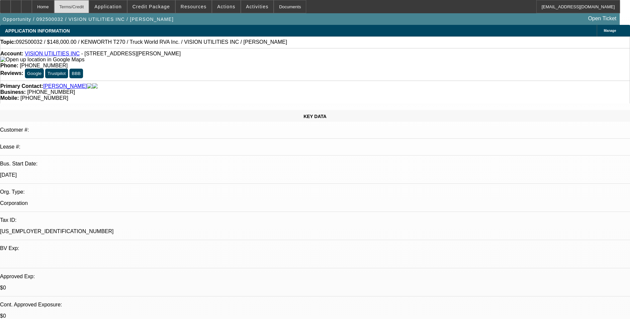
select select "1"
select select "6"
select select "1"
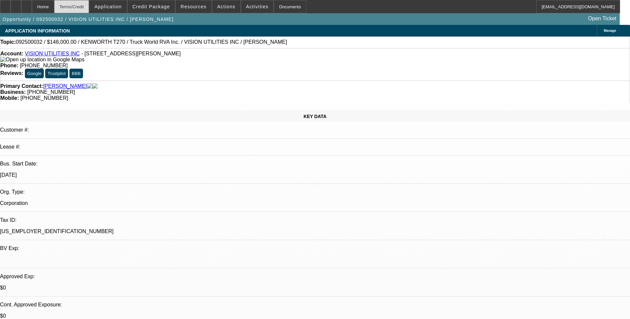
select select "6"
select select "1"
select select "6"
click at [85, 8] on div "Terms/Credit" at bounding box center [71, 6] width 35 height 13
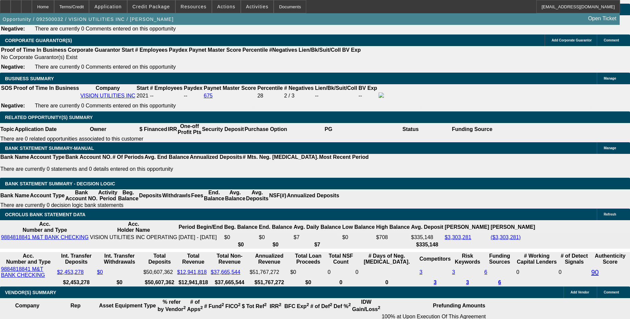
scroll to position [968, 0]
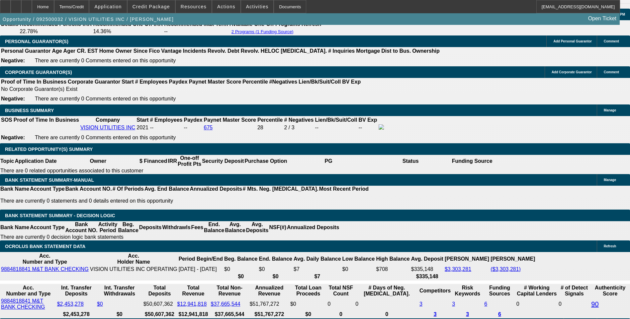
type input "UNKNOWN"
type input "1.9"
type input "$2,587.64"
type input "11.9"
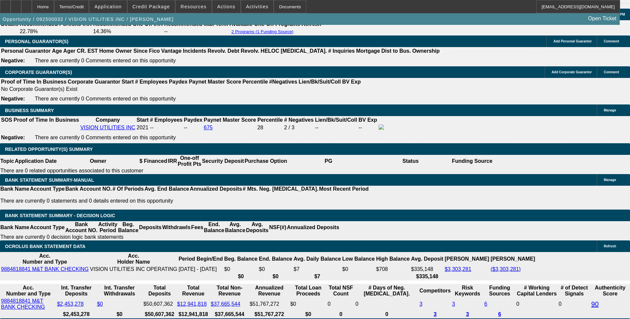
type input "$3,284.70"
type input "11.9"
type input "32"
type input "3285"
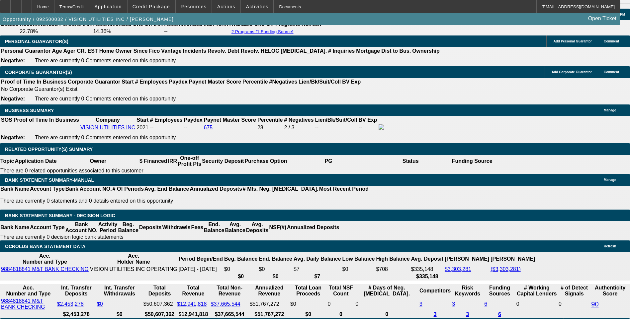
type input "11.9"
type input "$3,285.00"
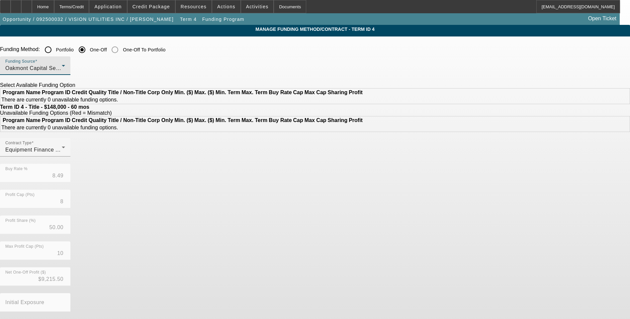
click at [62, 71] on div "Oakmont Capital Services" at bounding box center [33, 68] width 56 height 8
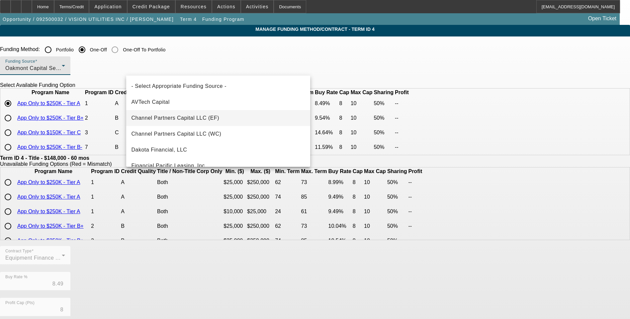
click at [195, 120] on span "Channel Partners Capital LLC (EF)" at bounding box center [176, 118] width 88 height 8
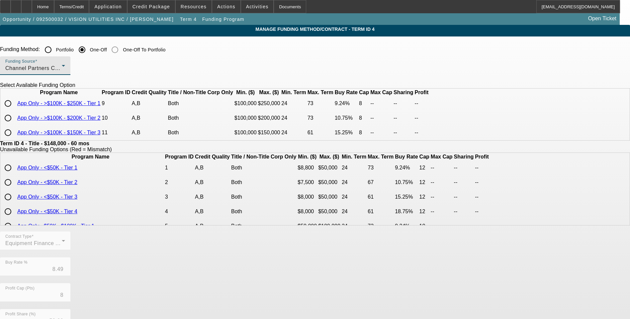
click at [15, 110] on input "radio" at bounding box center [7, 103] width 13 height 13
radio input "true"
type input "9.24"
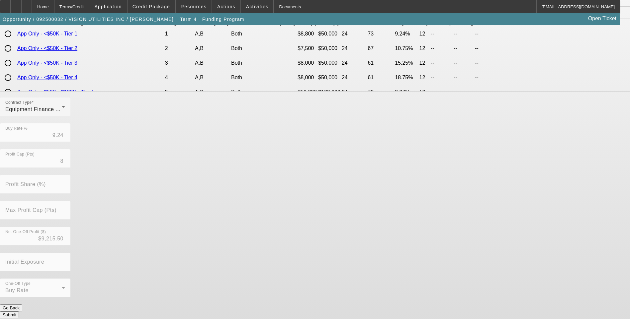
scroll to position [135, 0]
click at [19, 311] on button "Submit" at bounding box center [9, 314] width 19 height 7
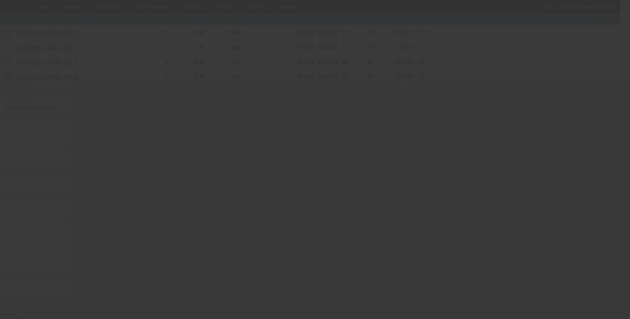
type input "8.49"
type input "50.00"
type input "10"
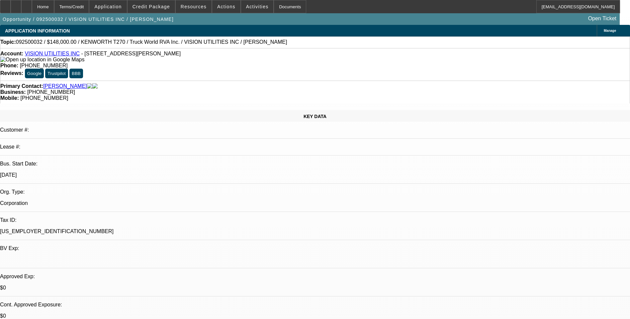
select select "0"
select select "6"
select select "0"
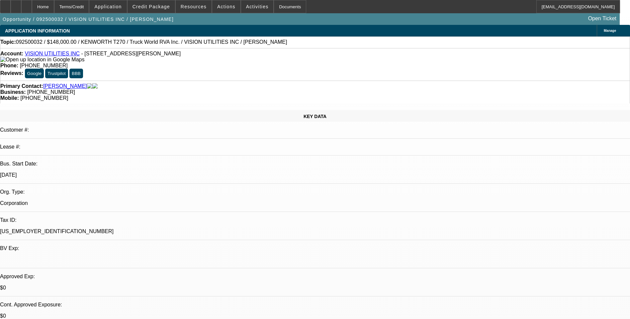
select select "0"
select select "6"
select select "0.1"
select select "0"
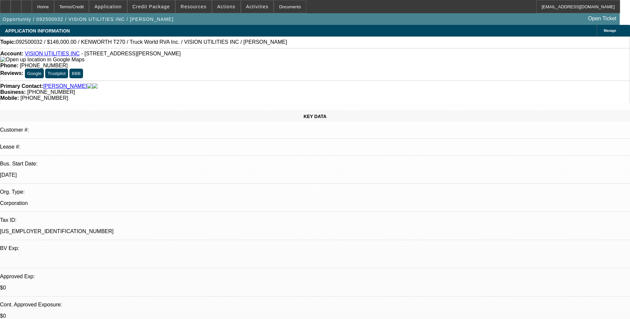
select select "0"
select select "6"
select select "0"
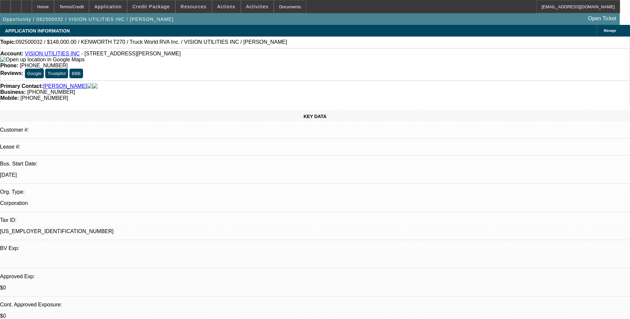
select select "6"
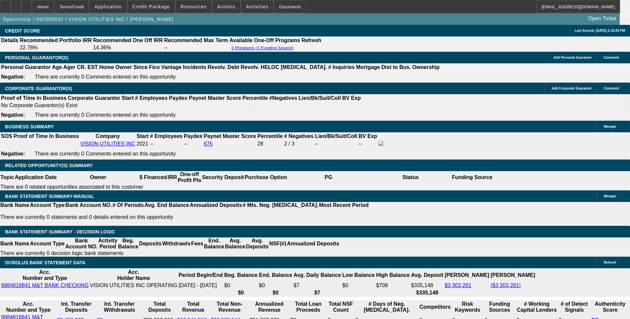
scroll to position [963, 0]
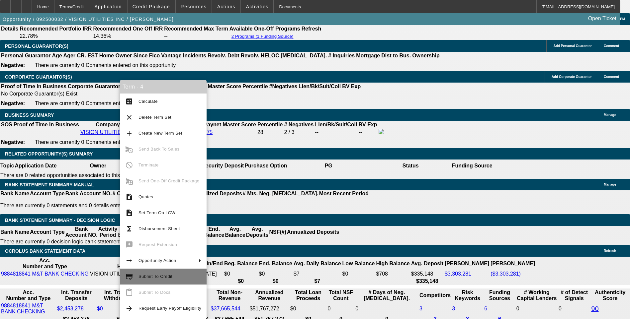
click at [159, 276] on span "Submit To Credit" at bounding box center [155, 276] width 34 height 5
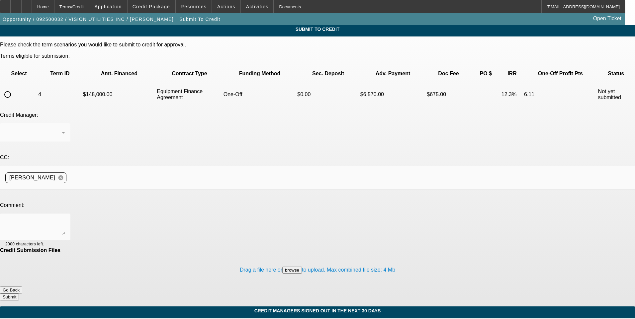
click at [14, 88] on input "radio" at bounding box center [7, 94] width 13 height 13
radio input "true"
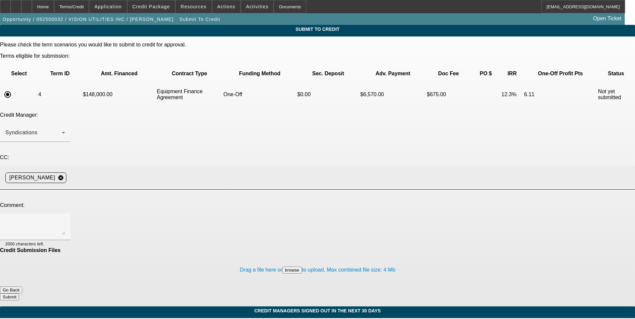
click at [164, 171] on input at bounding box center [348, 177] width 558 height 13
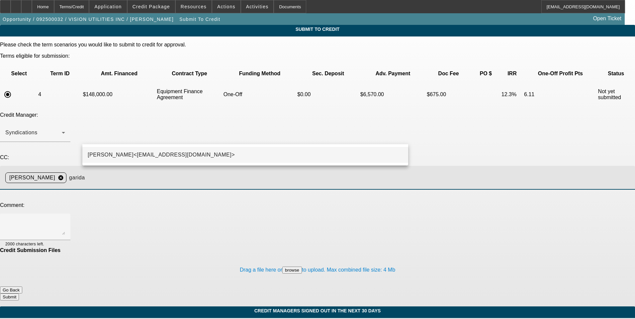
type input "garida"
drag, startPoint x: 150, startPoint y: 152, endPoint x: 144, endPoint y: 155, distance: 6.1
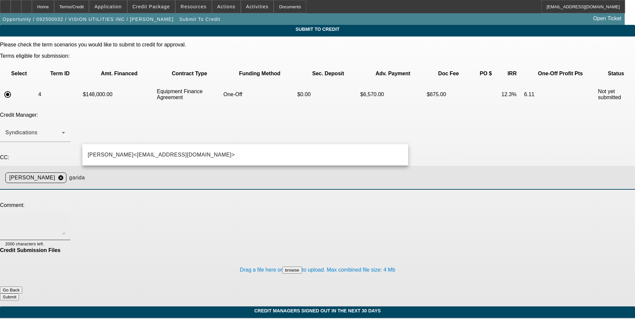
click at [149, 152] on span "George Arida<GArida@beaconfunding.com>" at bounding box center [161, 155] width 147 height 8
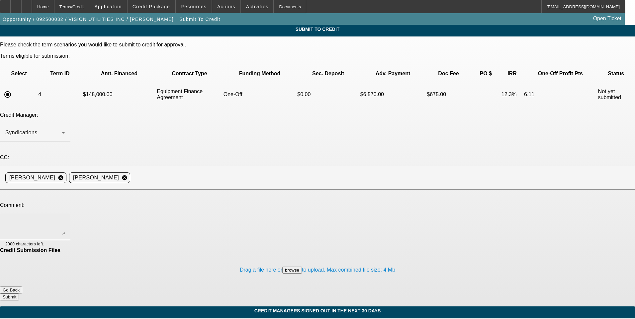
click at [65, 214] on div at bounding box center [35, 227] width 60 height 27
type textarea "Lets try Channel. Thanks"
click at [19, 294] on button "Submit" at bounding box center [9, 297] width 19 height 7
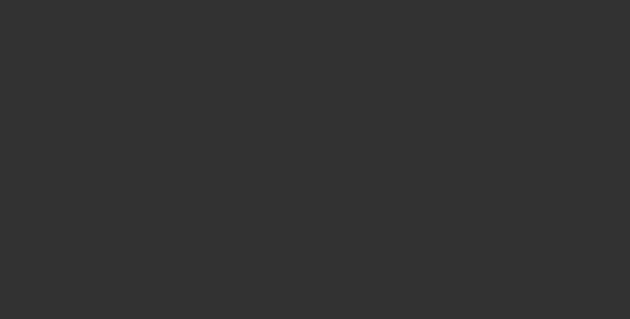
select select "0"
select select "6"
select select "0"
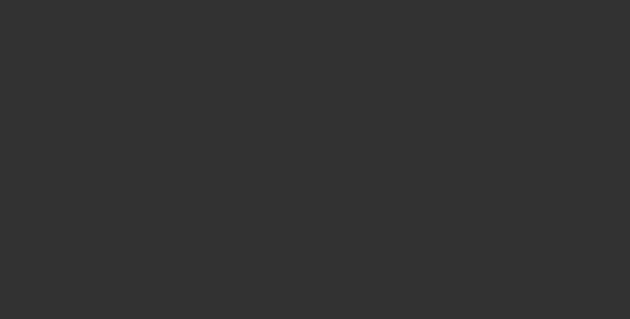
select select "0"
select select "6"
select select "0.1"
select select "0"
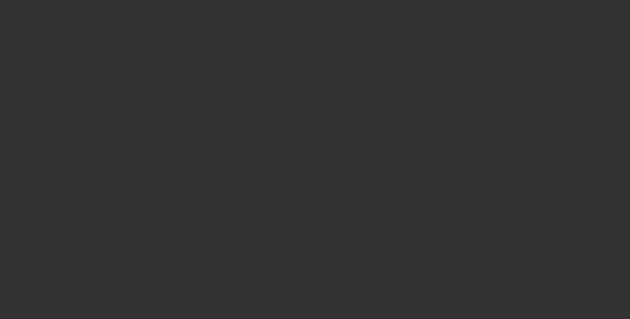
select select "0"
select select "6"
select select "0"
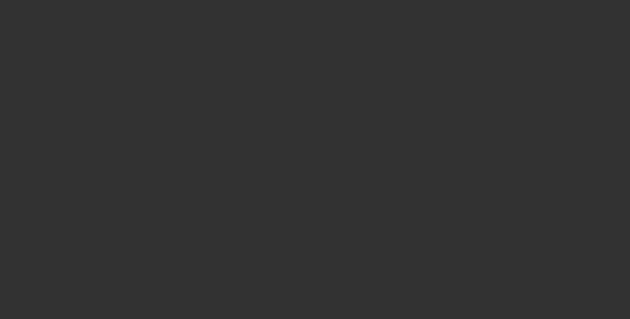
select select "6"
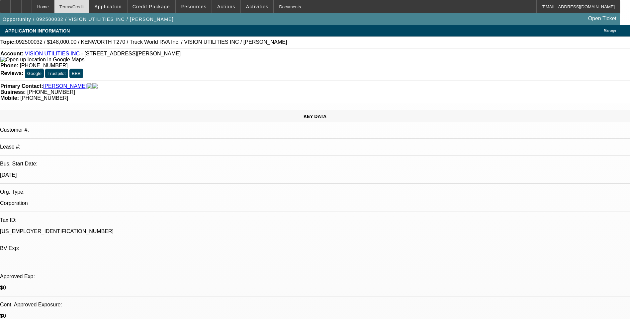
click at [83, 9] on div "Terms/Credit" at bounding box center [71, 6] width 35 height 13
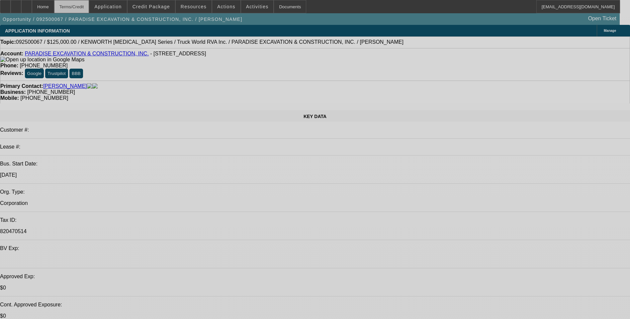
select select "0"
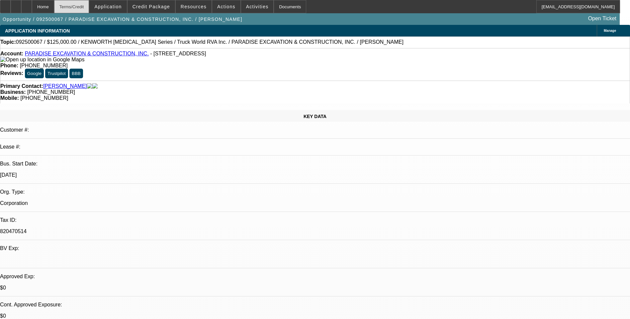
select select "0"
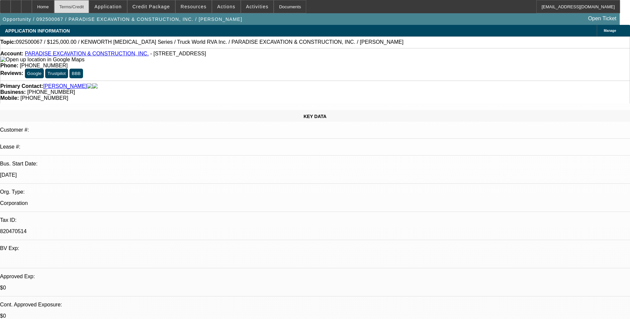
select select "0"
select select "1"
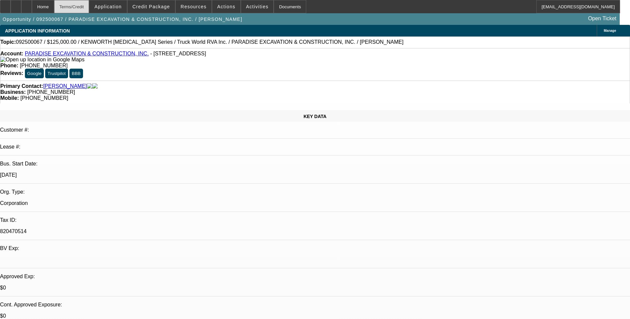
select select "6"
select select "1"
select select "6"
select select "1"
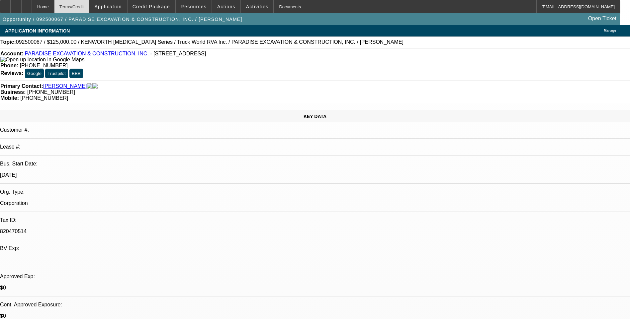
select select "1"
select select "6"
click at [89, 10] on div "Terms/Credit" at bounding box center [71, 6] width 35 height 13
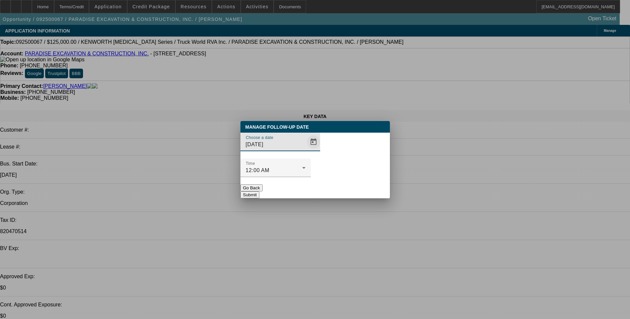
click at [306, 150] on span "Open calendar" at bounding box center [314, 142] width 16 height 16
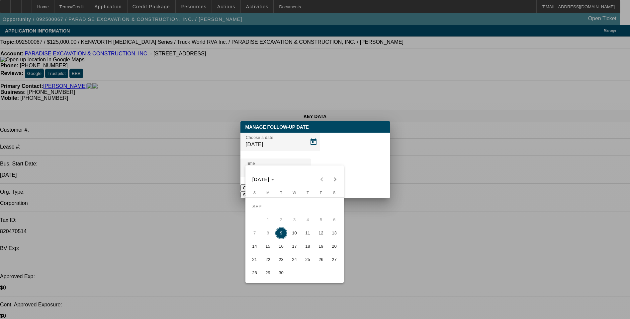
click at [294, 235] on span "10" at bounding box center [295, 233] width 12 height 12
type input "[DATE]"
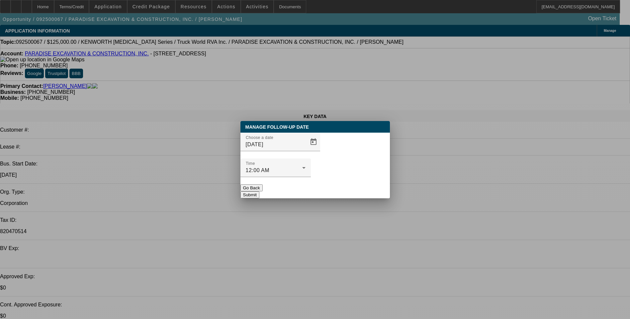
click at [259, 192] on button "Submit" at bounding box center [249, 195] width 19 height 7
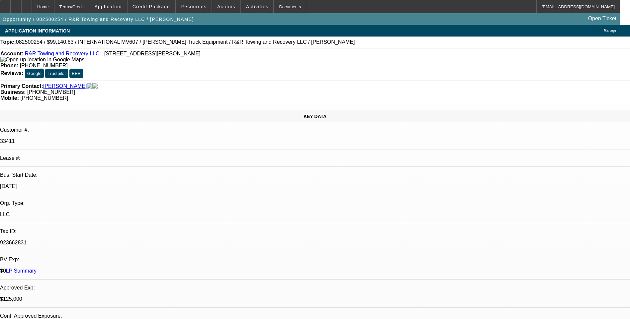
select select "0"
select select "2"
select select "0.1"
select select "0"
select select "2"
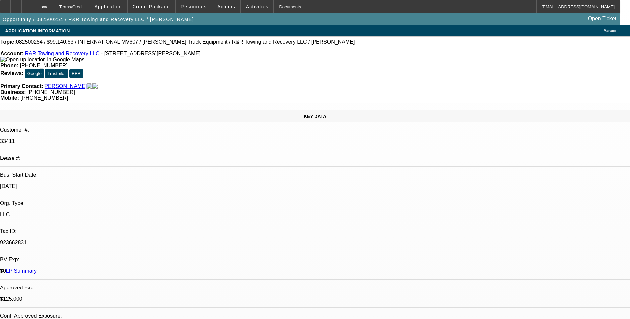
select select "0.1"
select select "2"
select select "0.1"
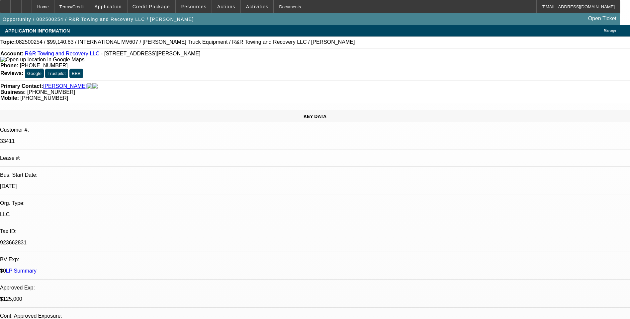
select select "2"
select select "0.1"
select select "1"
select select "2"
select select "4"
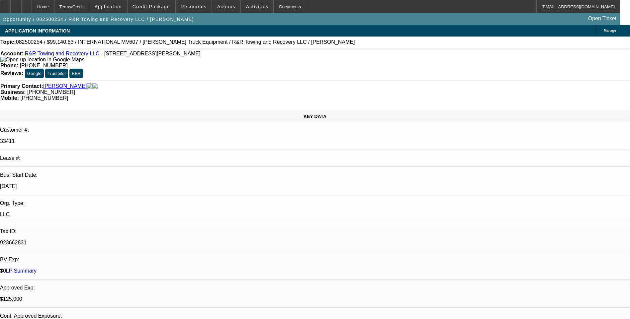
select select "1"
select select "2"
select select "4"
select select "1"
select select "2"
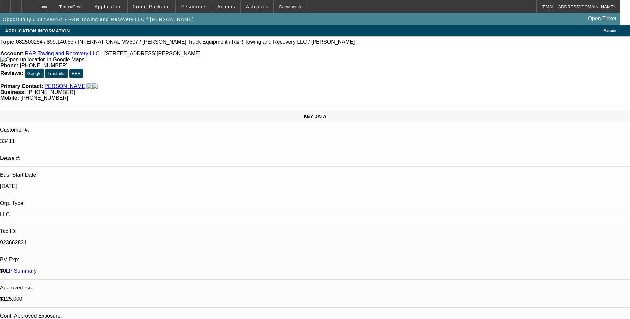
select select "4"
select select "1"
select select "2"
select select "4"
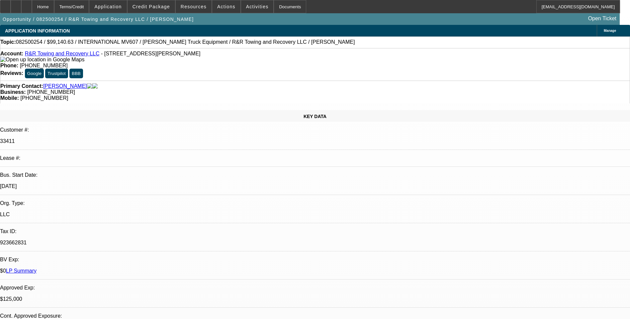
click at [11, 8] on div at bounding box center [5, 6] width 11 height 13
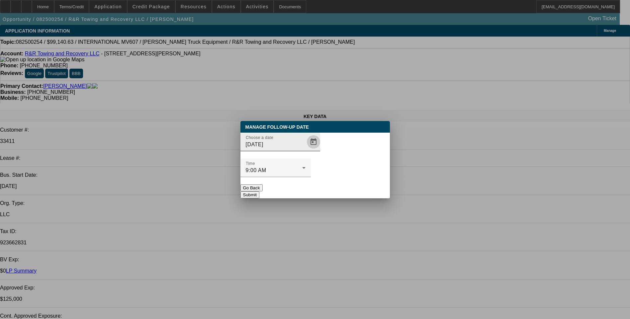
click at [306, 150] on span "Open calendar" at bounding box center [314, 142] width 16 height 16
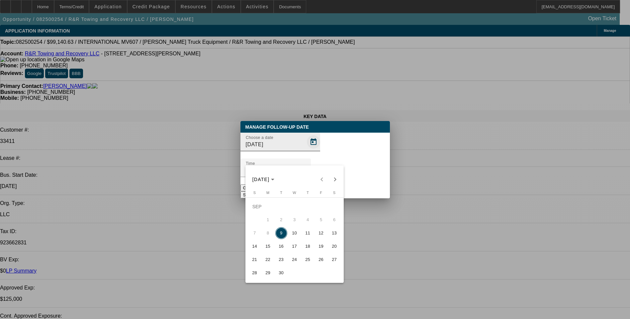
click at [307, 236] on span "11" at bounding box center [308, 233] width 12 height 12
type input "9/11/2025"
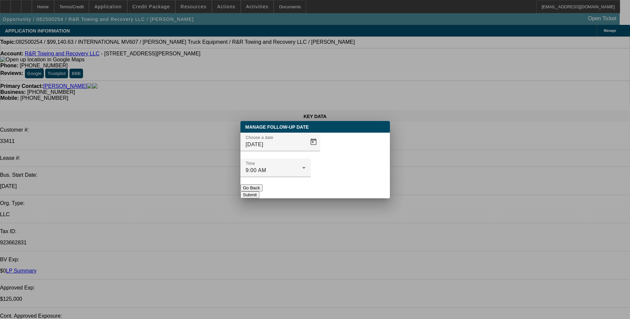
click at [259, 192] on button "Submit" at bounding box center [249, 195] width 19 height 7
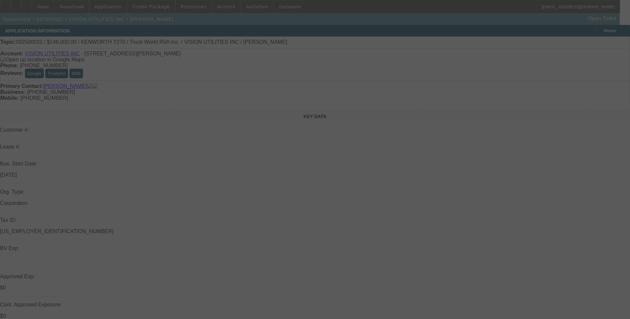
select select "0"
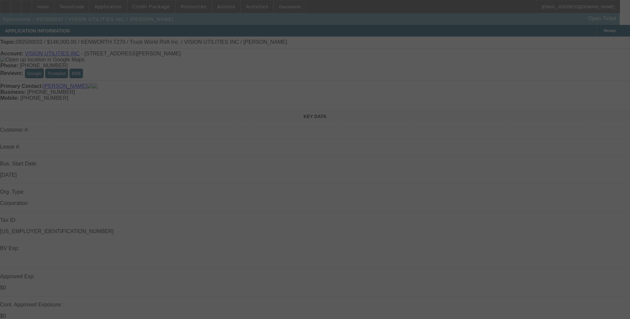
select select "0"
select select "0.1"
select select "0"
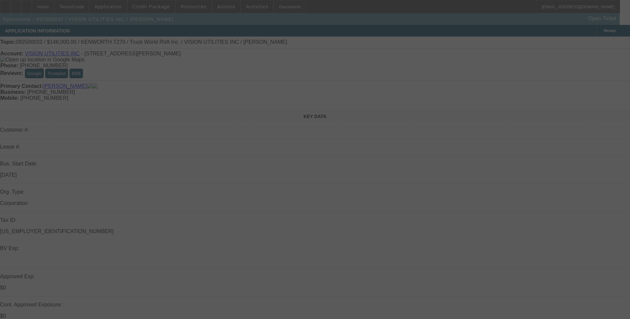
select select "0"
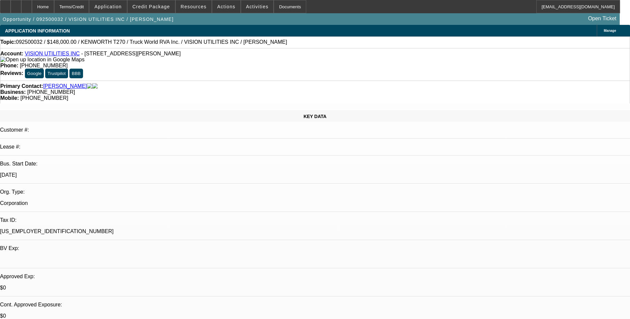
select select "1"
select select "6"
select select "1"
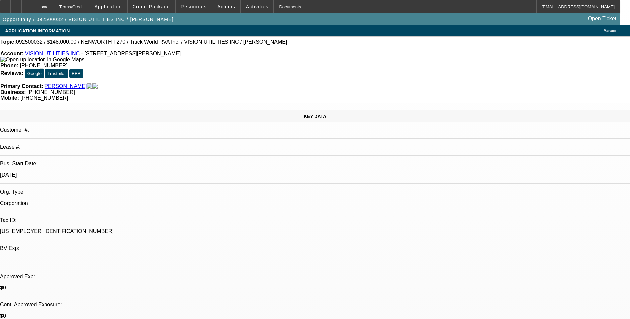
select select "6"
select select "1"
select select "6"
select select "1"
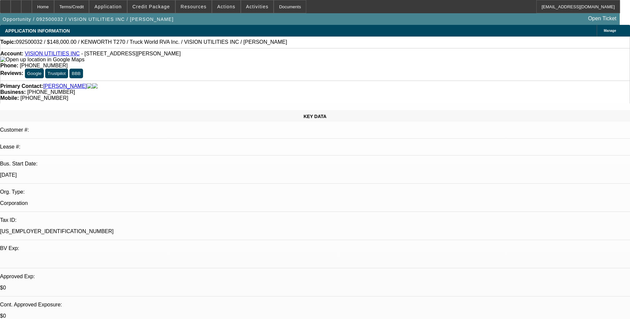
select select "1"
select select "6"
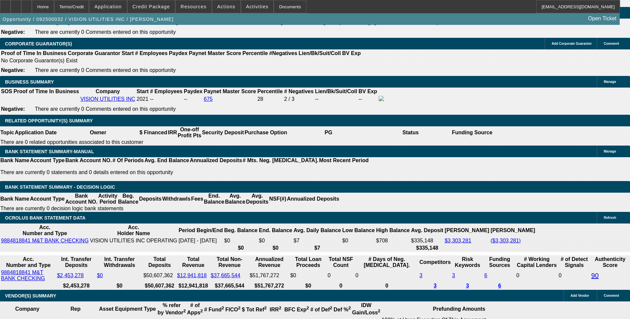
scroll to position [963, 0]
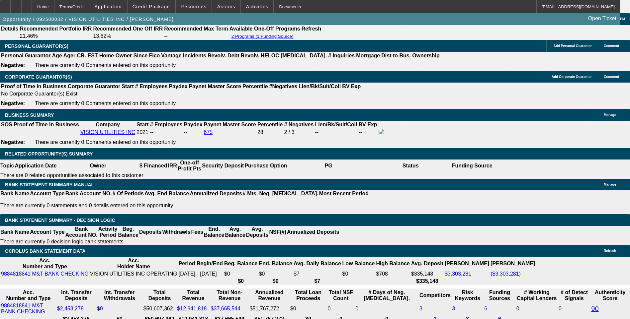
drag, startPoint x: 509, startPoint y: 233, endPoint x: 464, endPoint y: 233, distance: 44.8
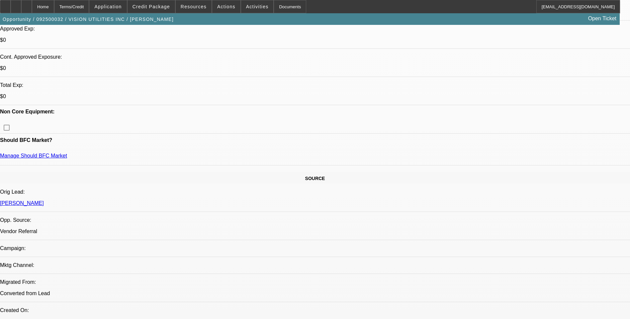
scroll to position [232, 0]
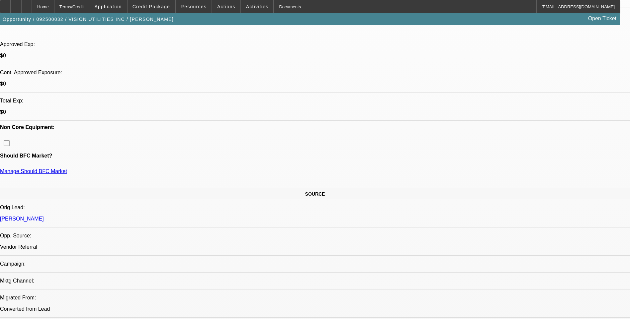
click at [162, 6] on span "Credit Package" at bounding box center [151, 6] width 38 height 5
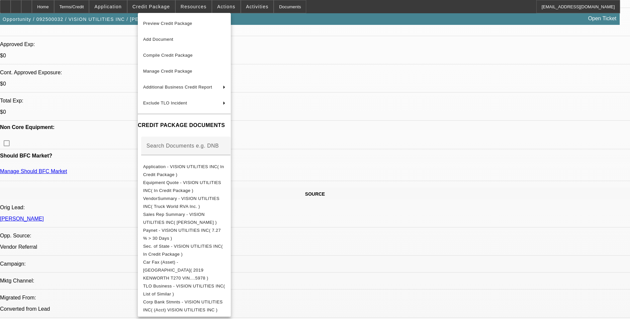
click at [201, 28] on button "Preview Credit Package" at bounding box center [184, 24] width 93 height 16
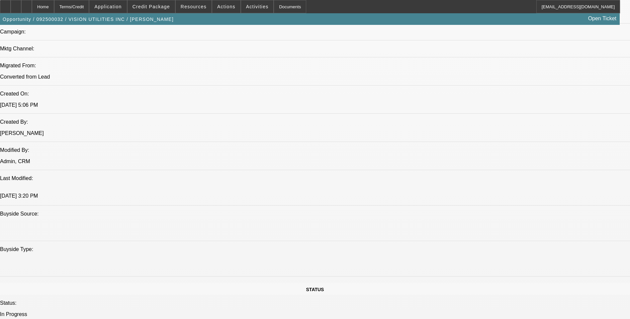
scroll to position [348, 0]
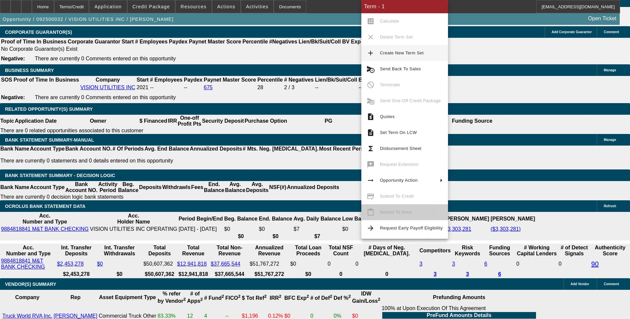
scroll to position [996, 0]
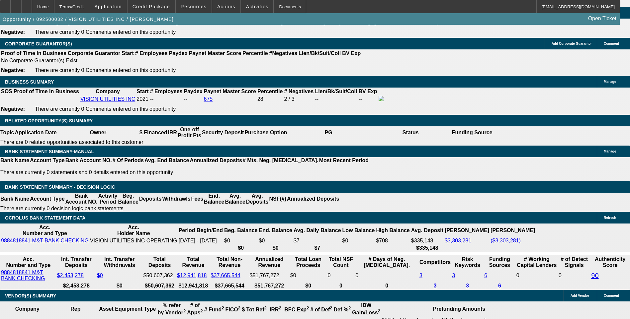
scroll to position [248, 0]
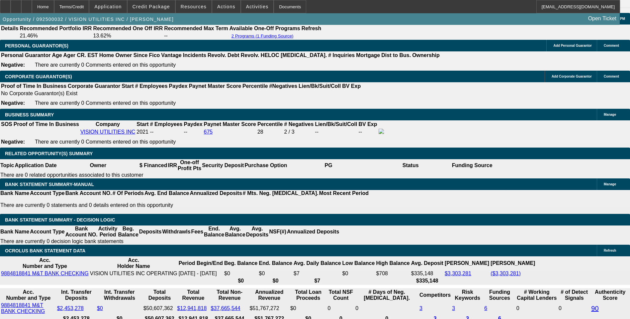
scroll to position [963, 0]
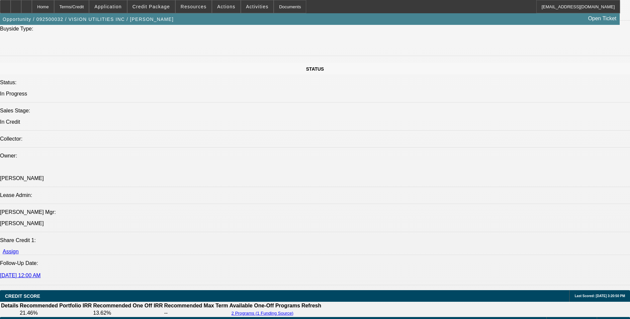
scroll to position [664, 0]
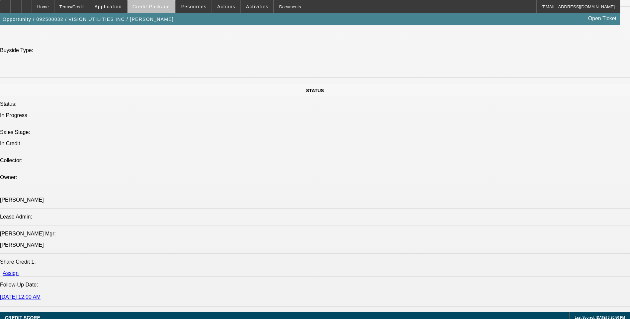
click at [163, 10] on span at bounding box center [151, 7] width 47 height 16
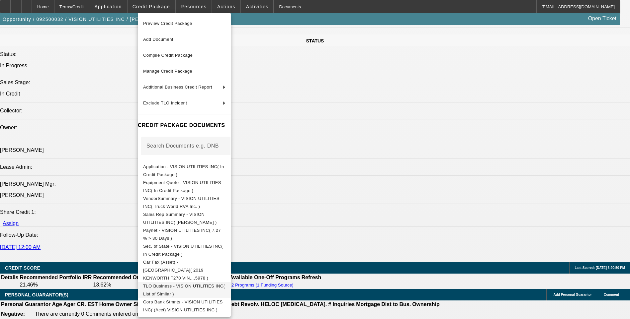
scroll to position [731, 0]
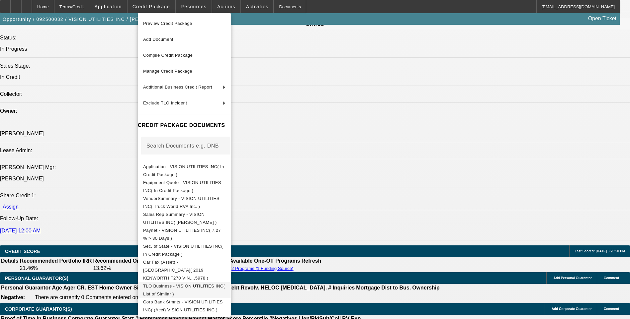
click at [195, 283] on span "TLO Business - VISION UTILITIES INC( List of Similar )" at bounding box center [184, 291] width 82 height 16
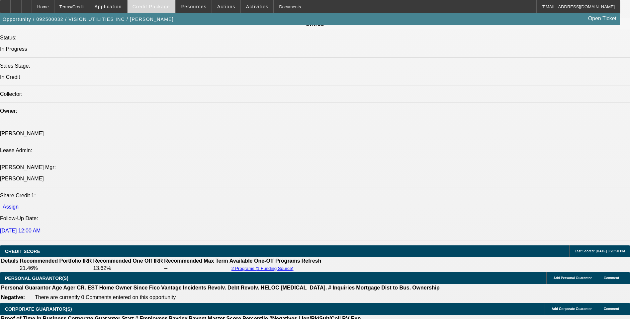
click at [159, 7] on span "Credit Package" at bounding box center [151, 6] width 38 height 5
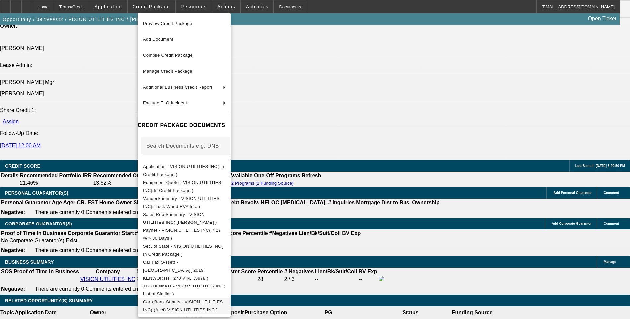
scroll to position [830, 0]
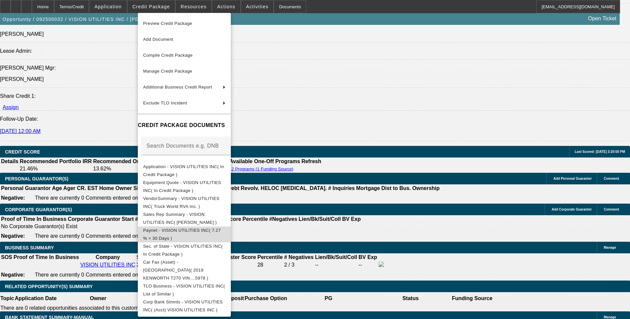
click at [188, 233] on span "Paynet - VISION UTILITIES INC( 7.27 % > 30 Days )" at bounding box center [182, 234] width 78 height 13
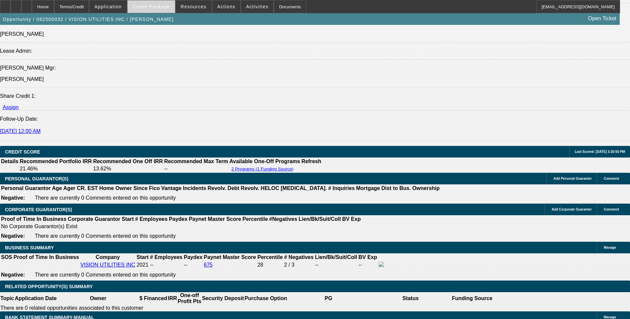
click at [159, 7] on span "Credit Package" at bounding box center [151, 6] width 38 height 5
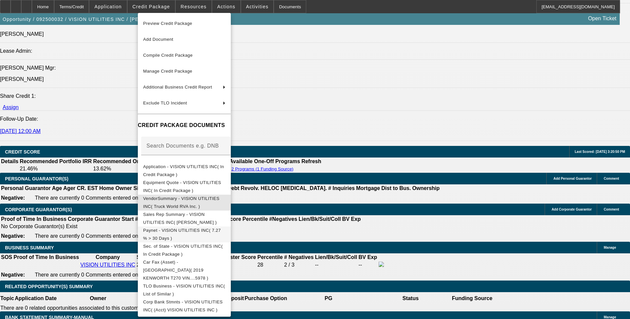
drag, startPoint x: 189, startPoint y: 225, endPoint x: 184, endPoint y: 229, distance: 6.6
drag, startPoint x: 184, startPoint y: 229, endPoint x: 47, endPoint y: 225, distance: 136.2
click at [47, 225] on div at bounding box center [315, 159] width 630 height 319
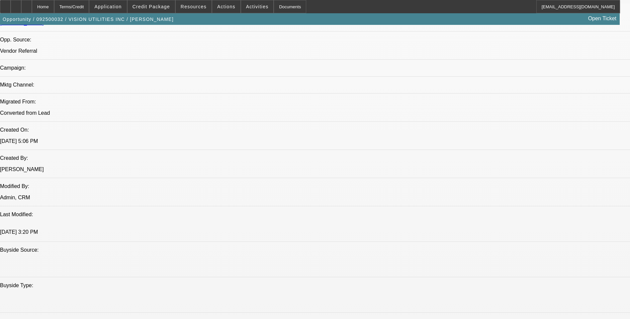
scroll to position [398, 0]
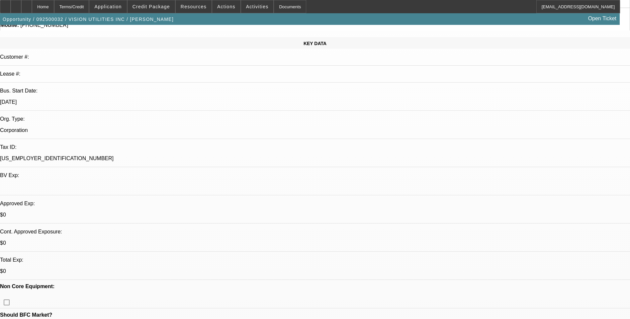
scroll to position [0, 0]
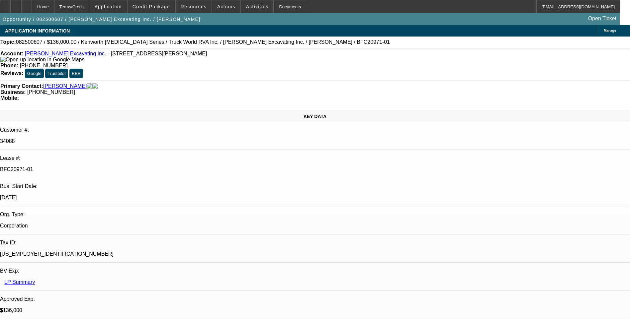
select select "0"
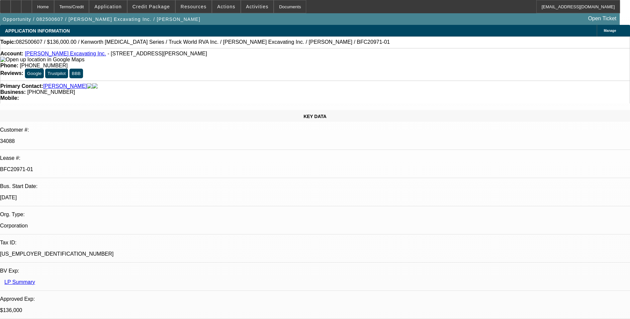
select select "0"
select select "1"
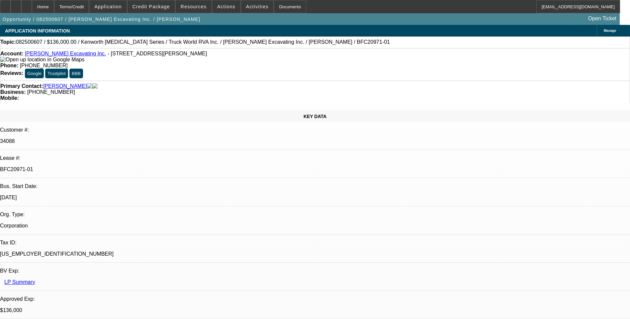
select select "1"
select select "6"
select select "1"
select select "6"
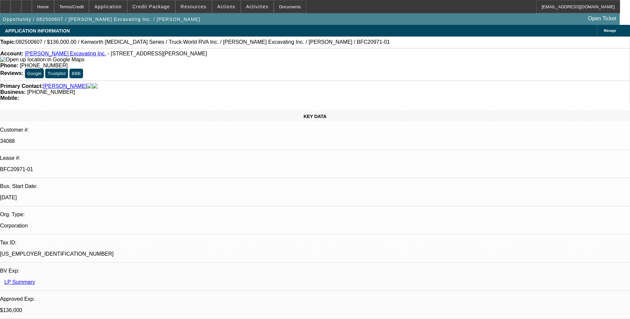
select select "1"
select select "6"
click at [89, 11] on div "Terms/Credit" at bounding box center [71, 6] width 35 height 13
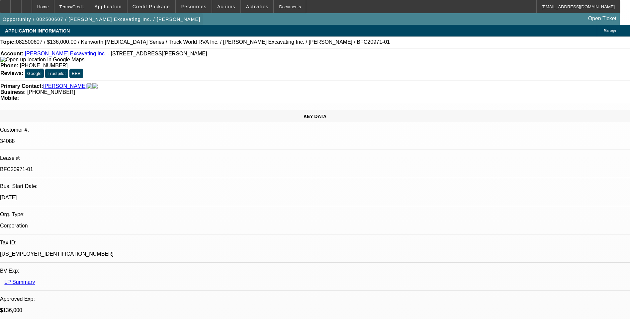
scroll to position [1012, 0]
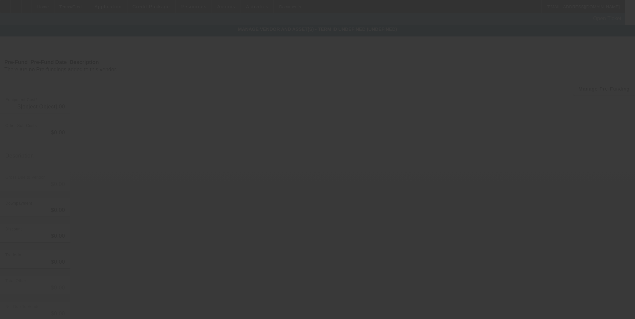
type input "$128,000.00"
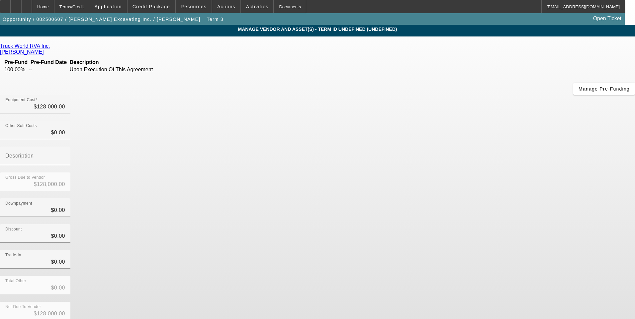
click at [50, 49] on link "Truck World RVA Inc." at bounding box center [25, 46] width 50 height 6
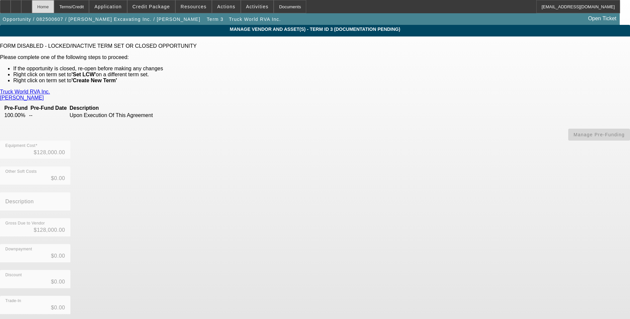
click at [54, 7] on div "Home" at bounding box center [43, 6] width 22 height 13
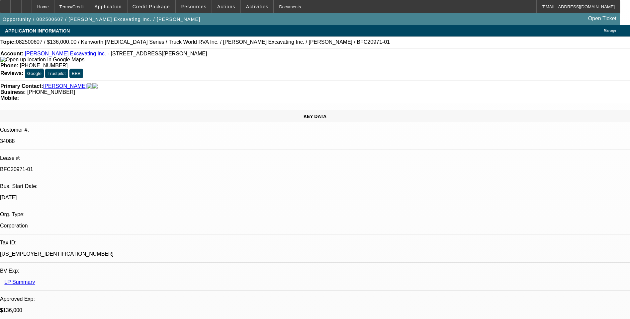
select select "0"
select select "6"
select select "0"
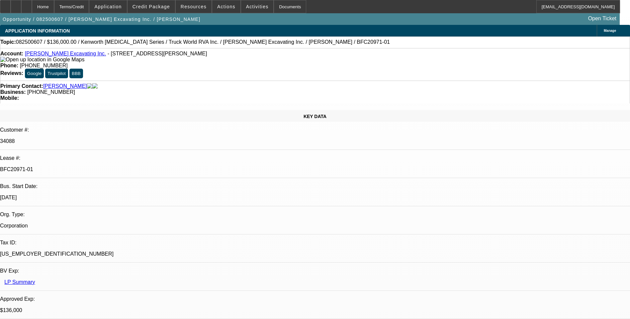
select select "0"
select select "6"
select select "0"
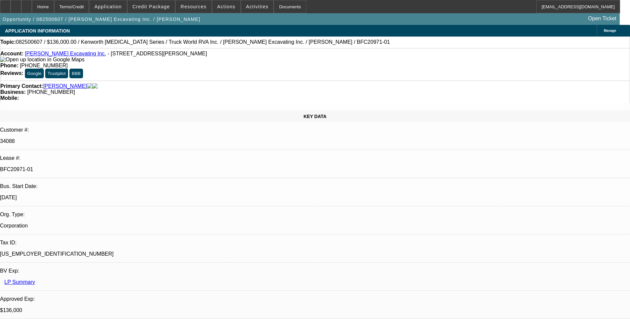
select select "0"
select select "6"
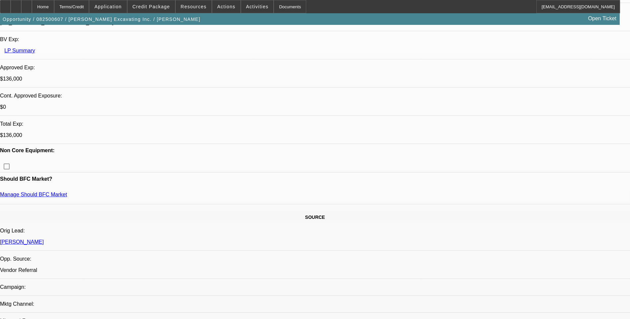
scroll to position [232, 0]
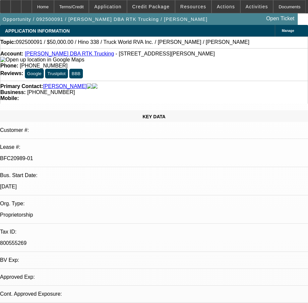
select select "0"
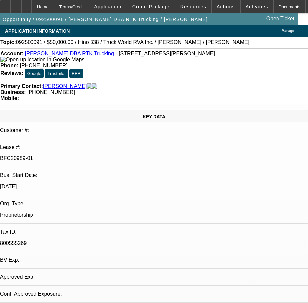
select select "0"
select select "1"
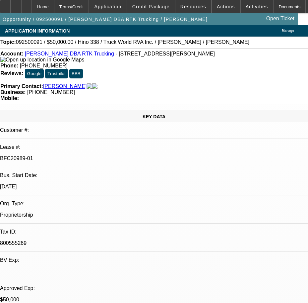
select select "1"
select select "6"
select select "1"
select select "6"
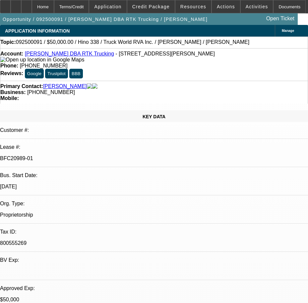
select select "1"
select select "6"
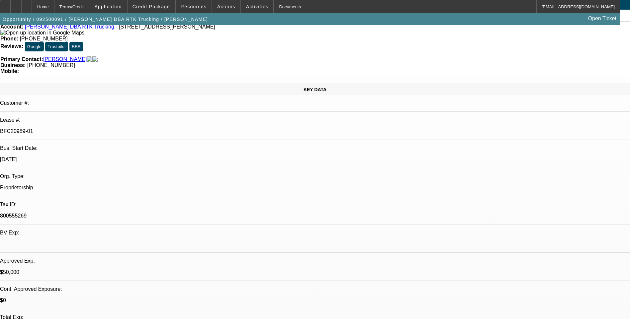
scroll to position [22, 0]
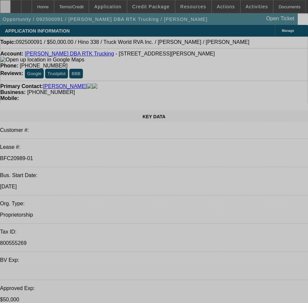
select select "0"
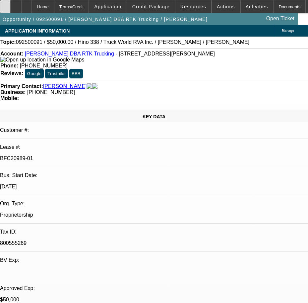
select select "0"
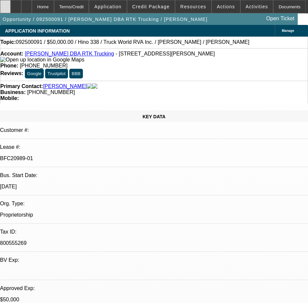
select select "0"
select select "1"
select select "6"
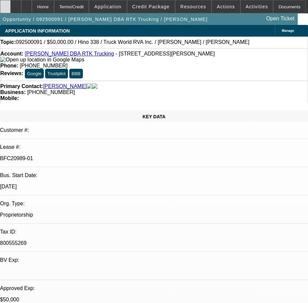
select select "1"
select select "6"
select select "1"
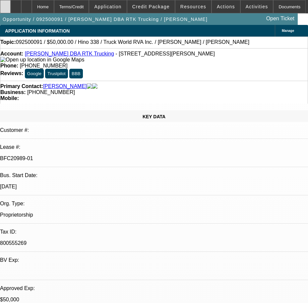
select select "6"
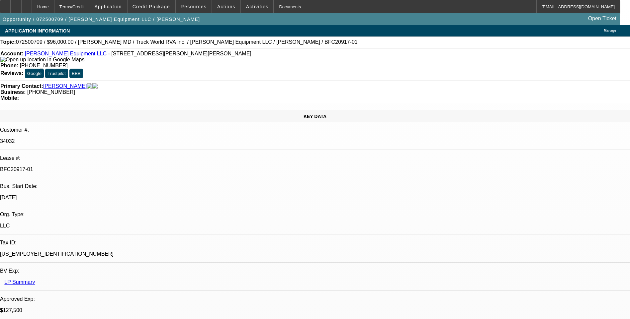
select select "0.15"
select select "2"
select select "0"
select select "0.15"
select select "2"
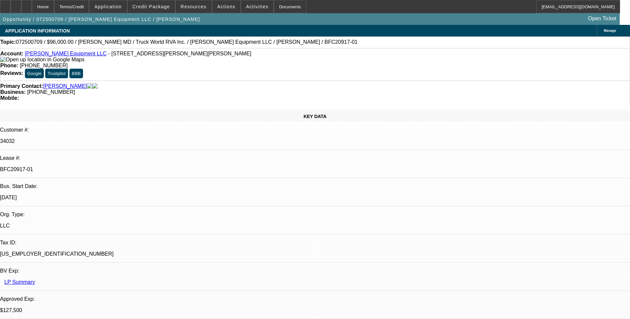
select select "0"
select select "2"
select select "0"
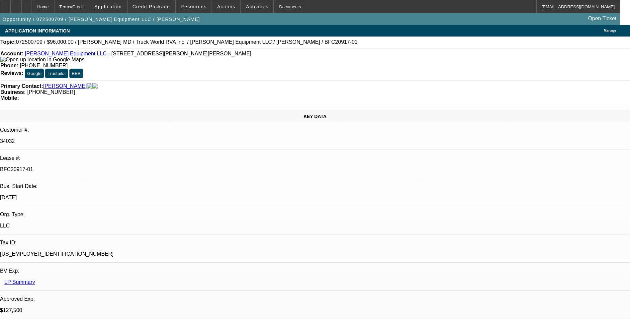
select select "2"
select select "0"
select select "1"
select select "2"
select select "6"
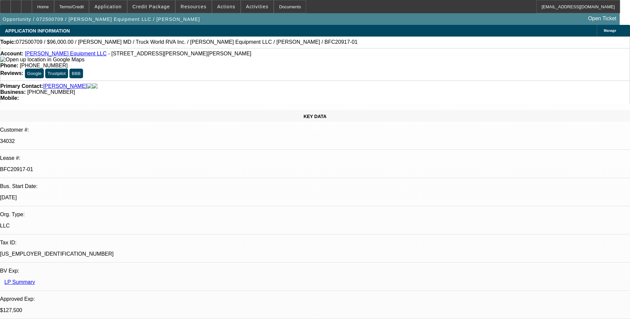
select select "1"
select select "2"
select select "6"
select select "1"
select select "2"
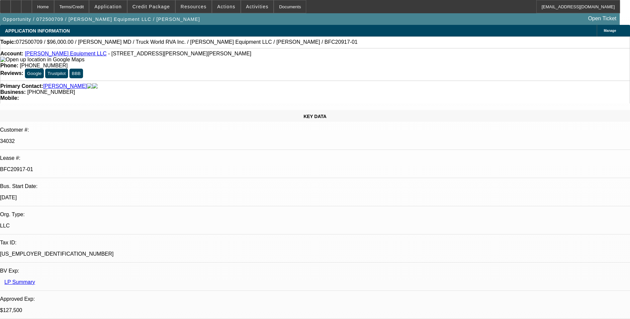
select select "6"
select select "1"
select select "2"
select select "6"
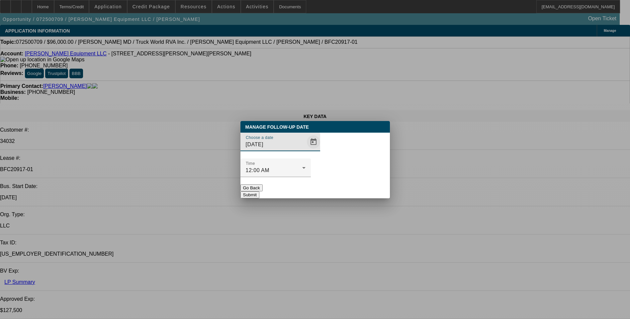
click at [306, 150] on span "Open calendar" at bounding box center [314, 142] width 16 height 16
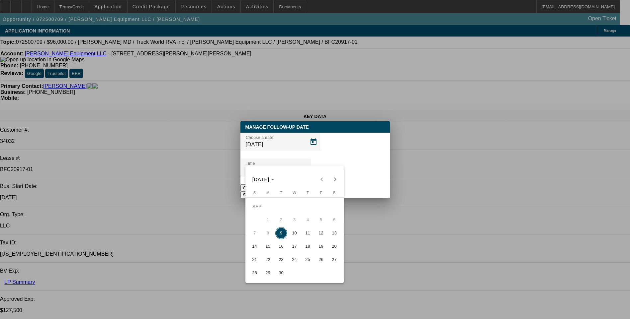
click at [298, 235] on span "10" at bounding box center [295, 233] width 12 height 12
type input "[DATE]"
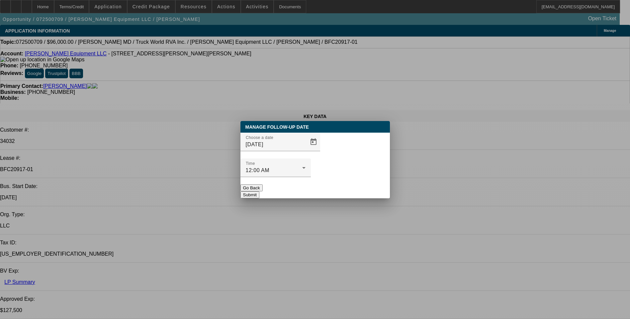
click at [259, 192] on button "Submit" at bounding box center [249, 195] width 19 height 7
